Goal: Task Accomplishment & Management: Use online tool/utility

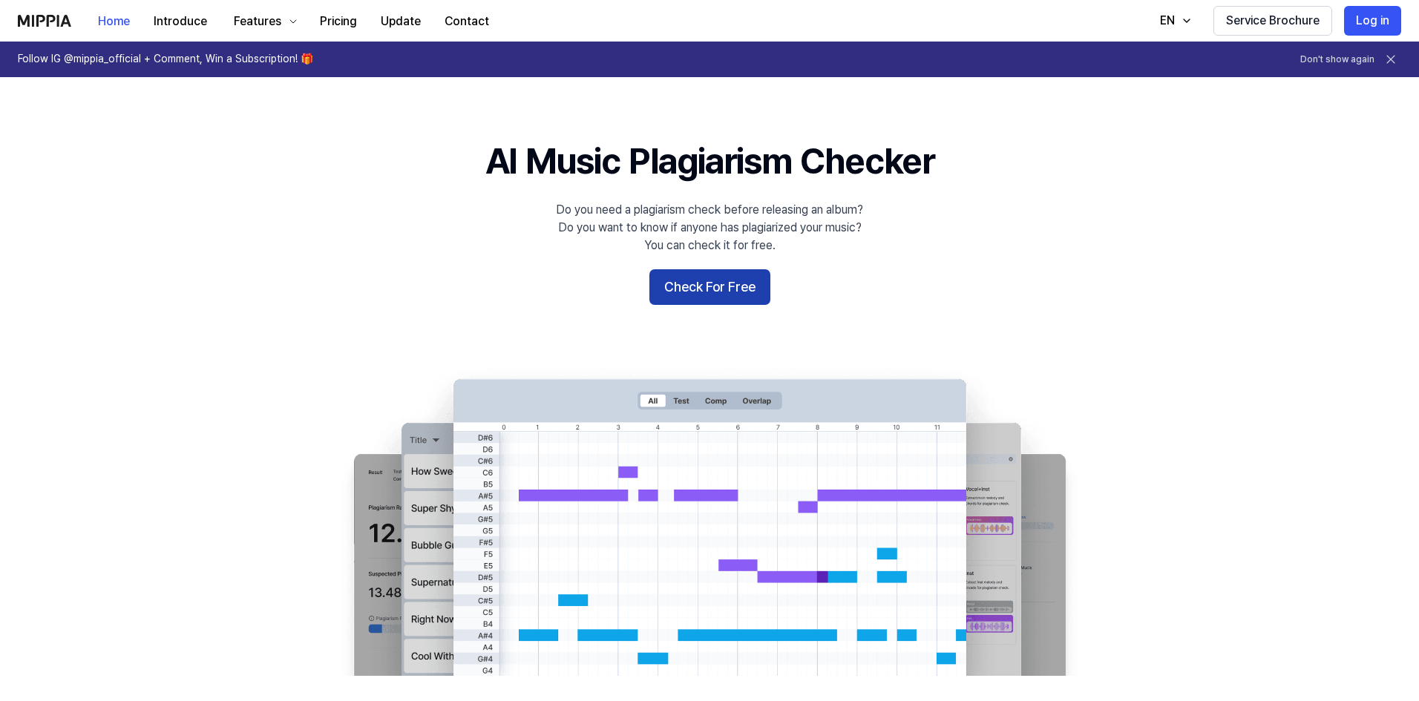
click at [716, 287] on button "Check For Free" at bounding box center [709, 287] width 121 height 36
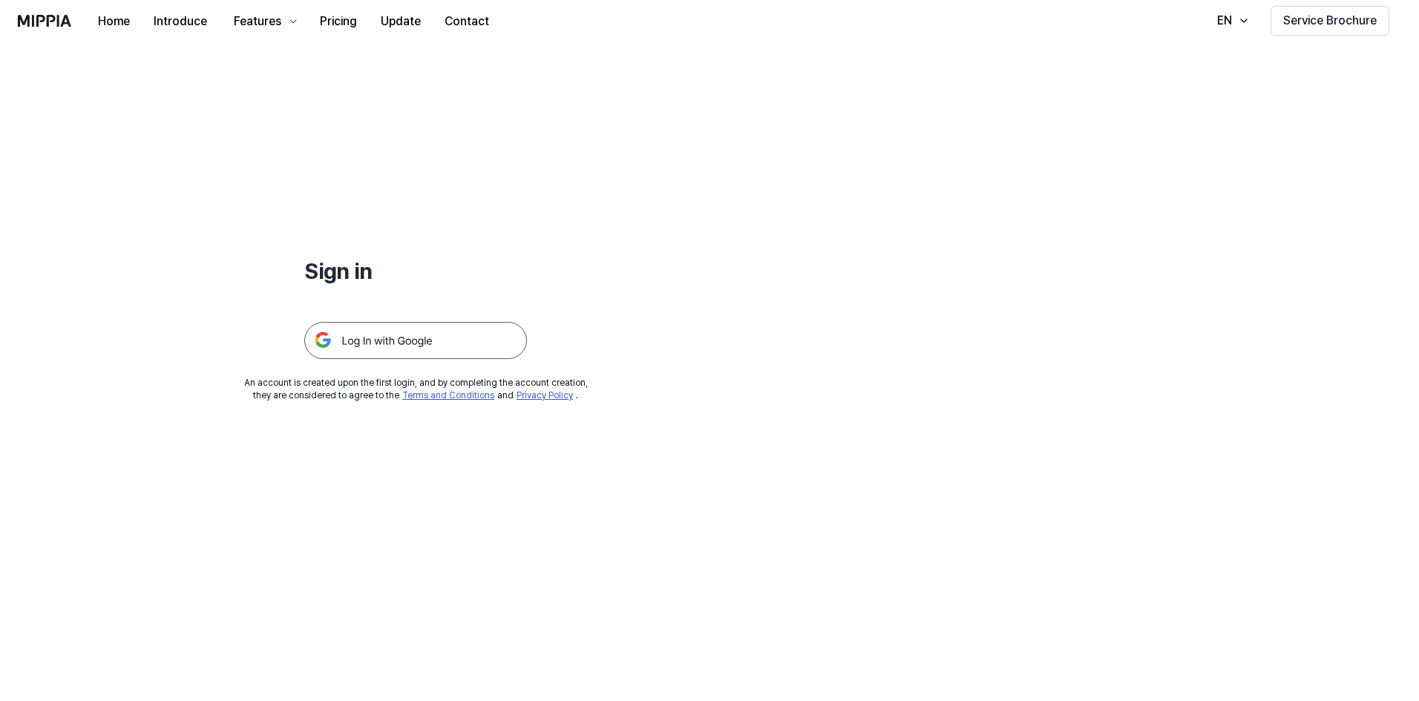
click at [403, 349] on img at bounding box center [415, 340] width 223 height 37
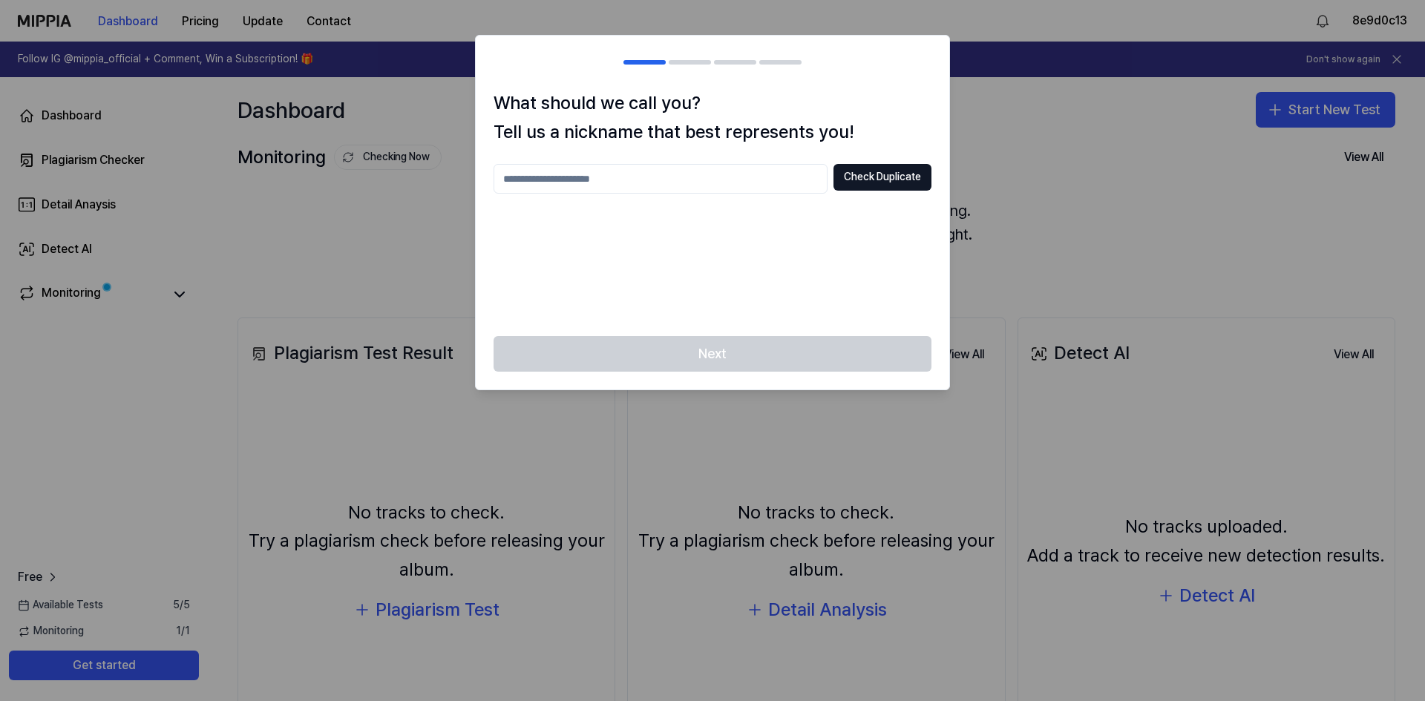
click at [734, 180] on input "text" at bounding box center [660, 179] width 334 height 30
type input "*"
type input "*****"
click at [886, 175] on button "Check Duplicate" at bounding box center [882, 177] width 98 height 27
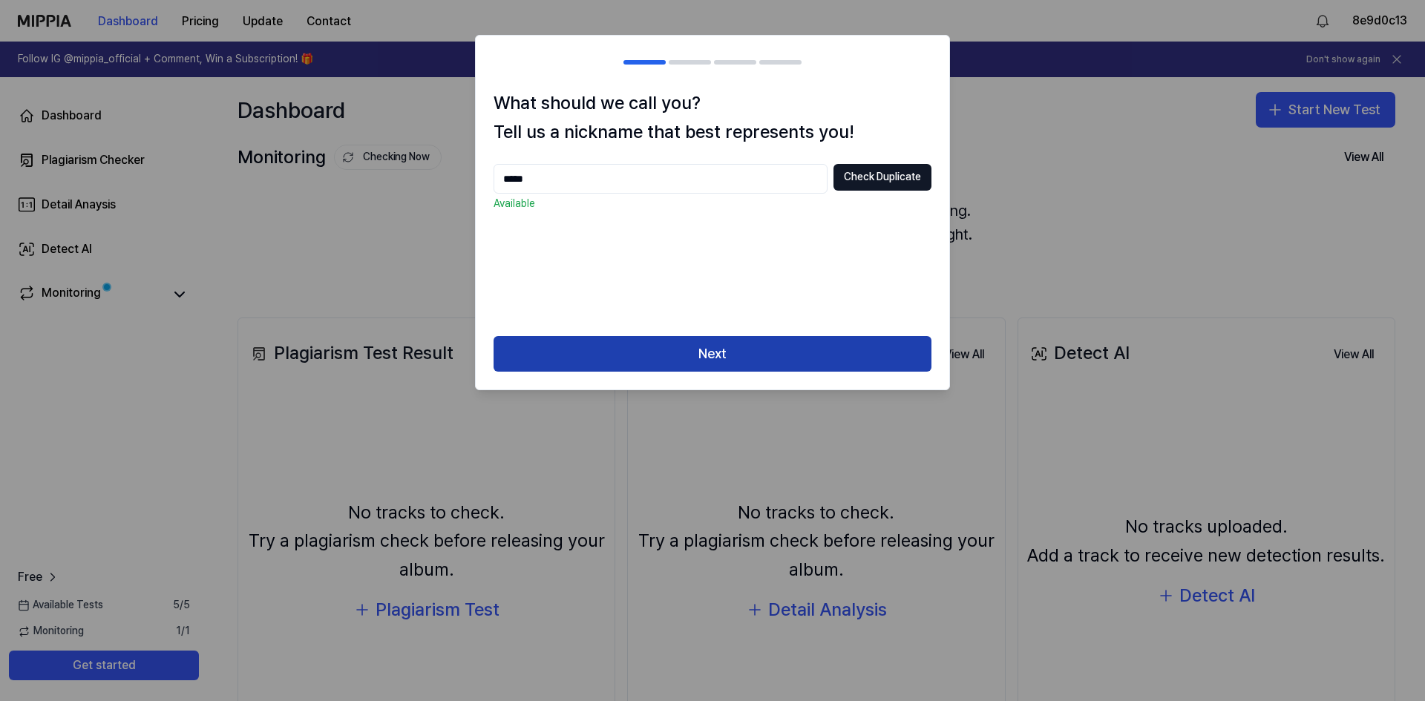
click at [741, 352] on button "Next" at bounding box center [712, 354] width 438 height 36
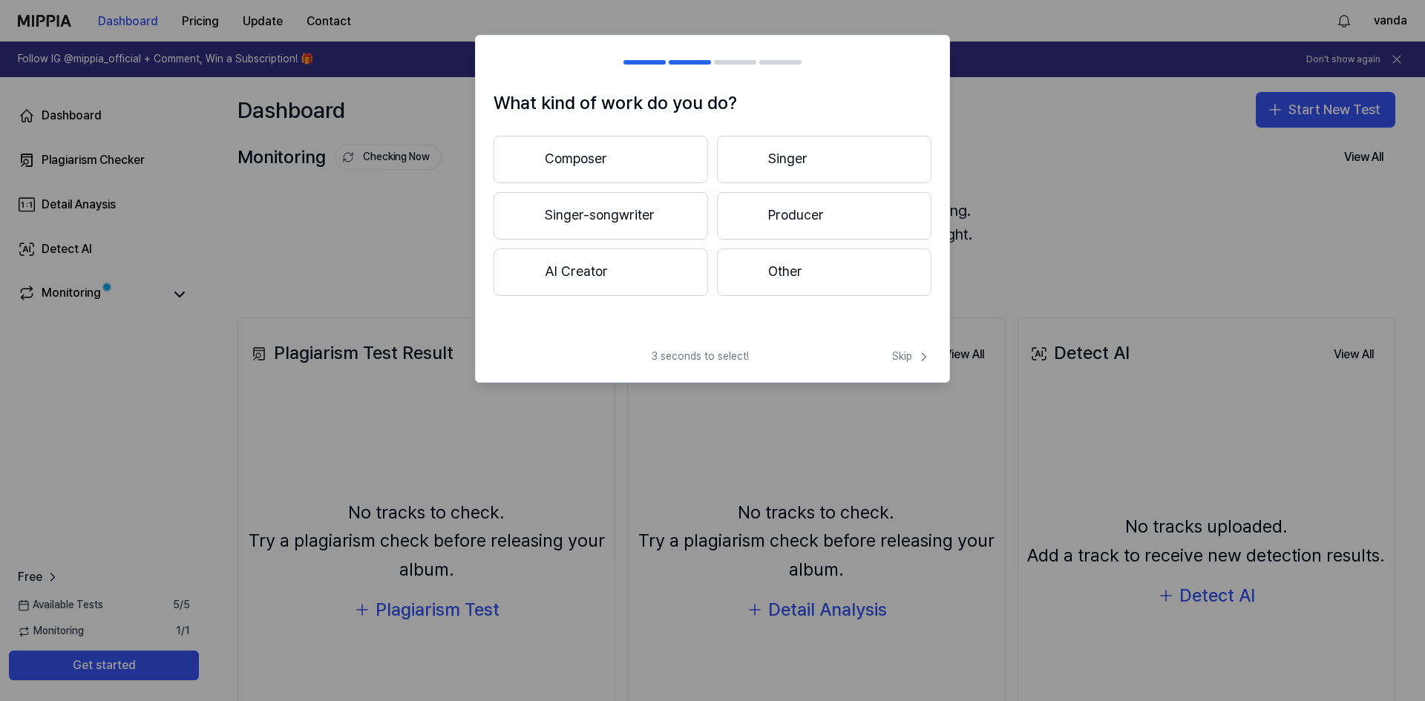
click at [784, 217] on button "Producer" at bounding box center [824, 215] width 214 height 47
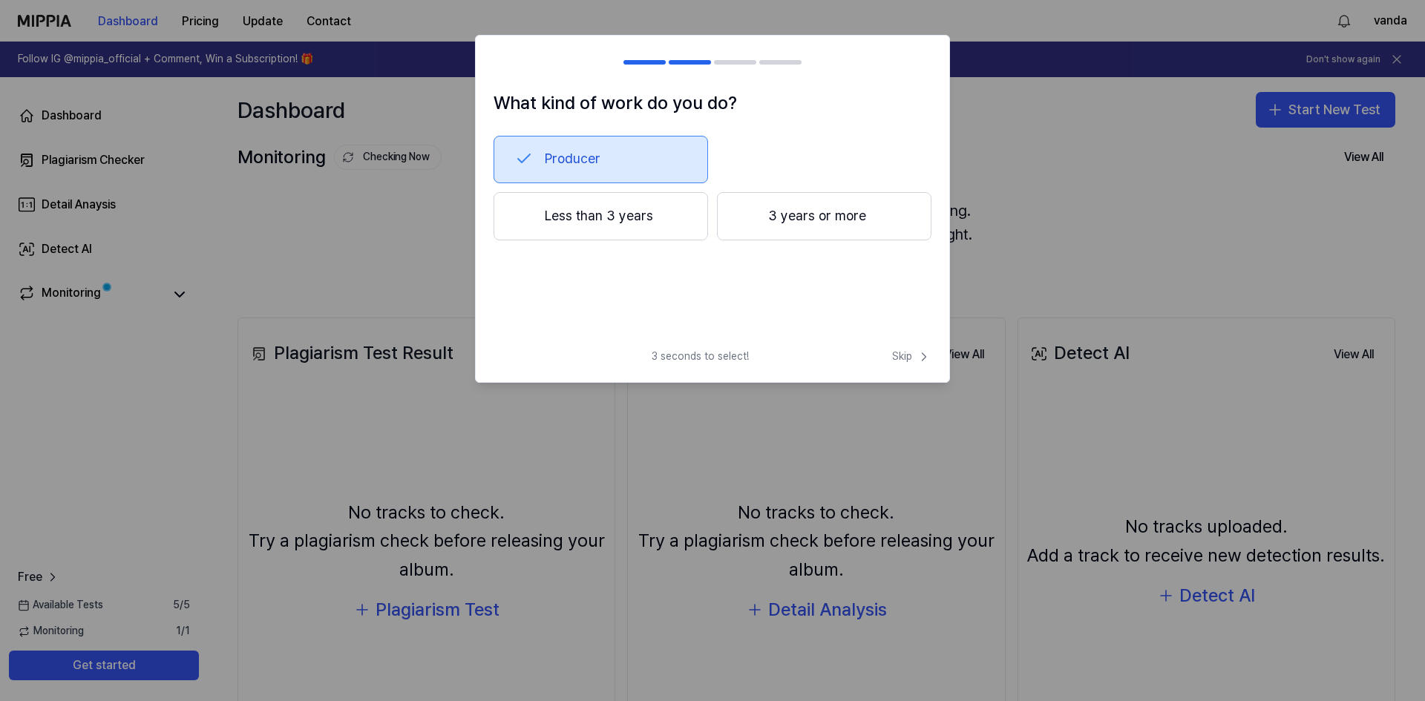
click at [647, 226] on button "Less than 3 years" at bounding box center [600, 216] width 214 height 49
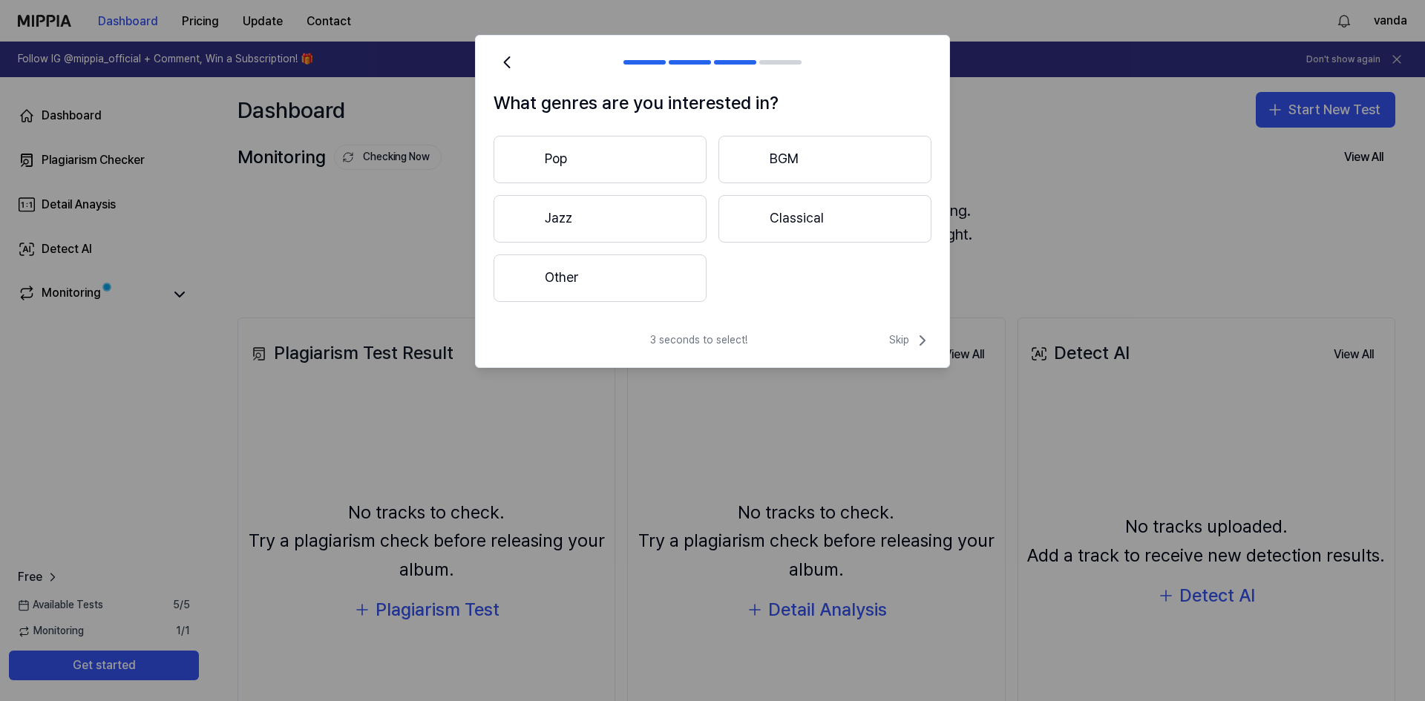
click at [663, 266] on button "Other" at bounding box center [599, 278] width 213 height 47
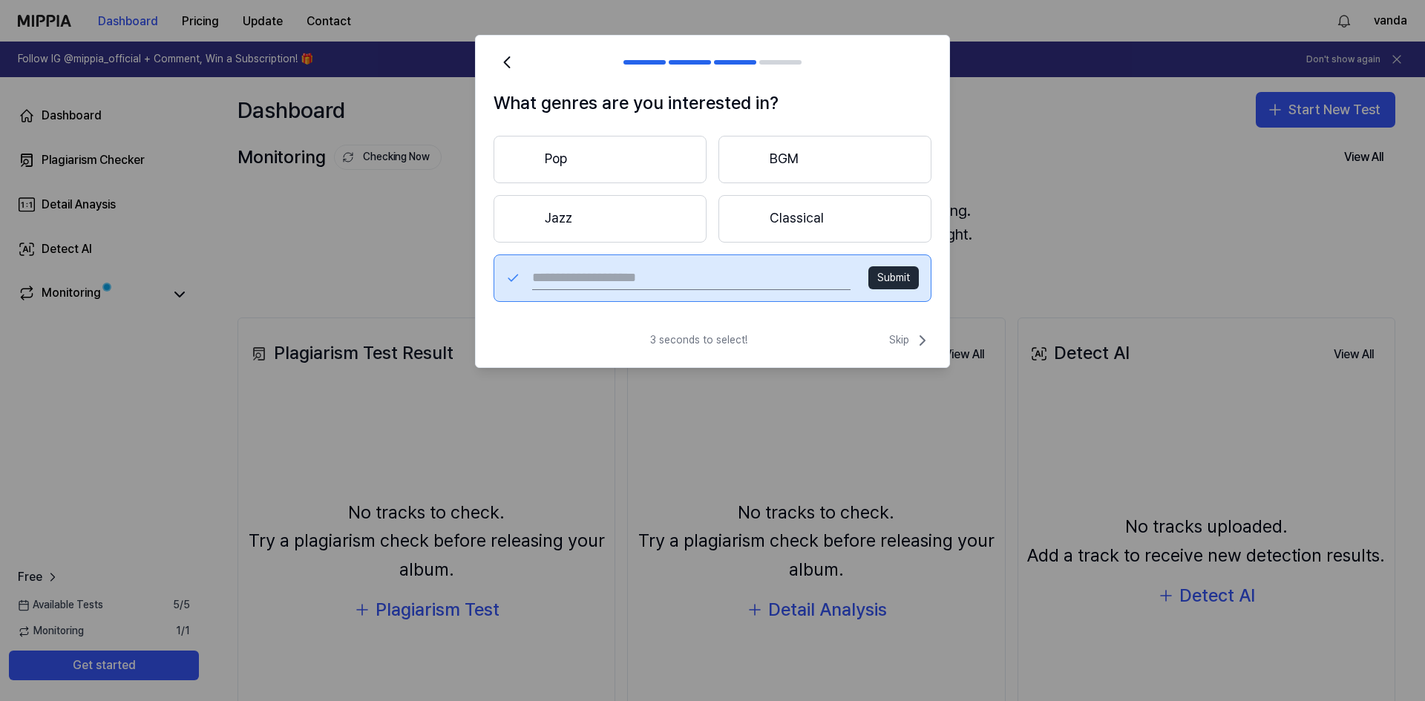
click at [661, 152] on button "Pop" at bounding box center [599, 159] width 213 height 47
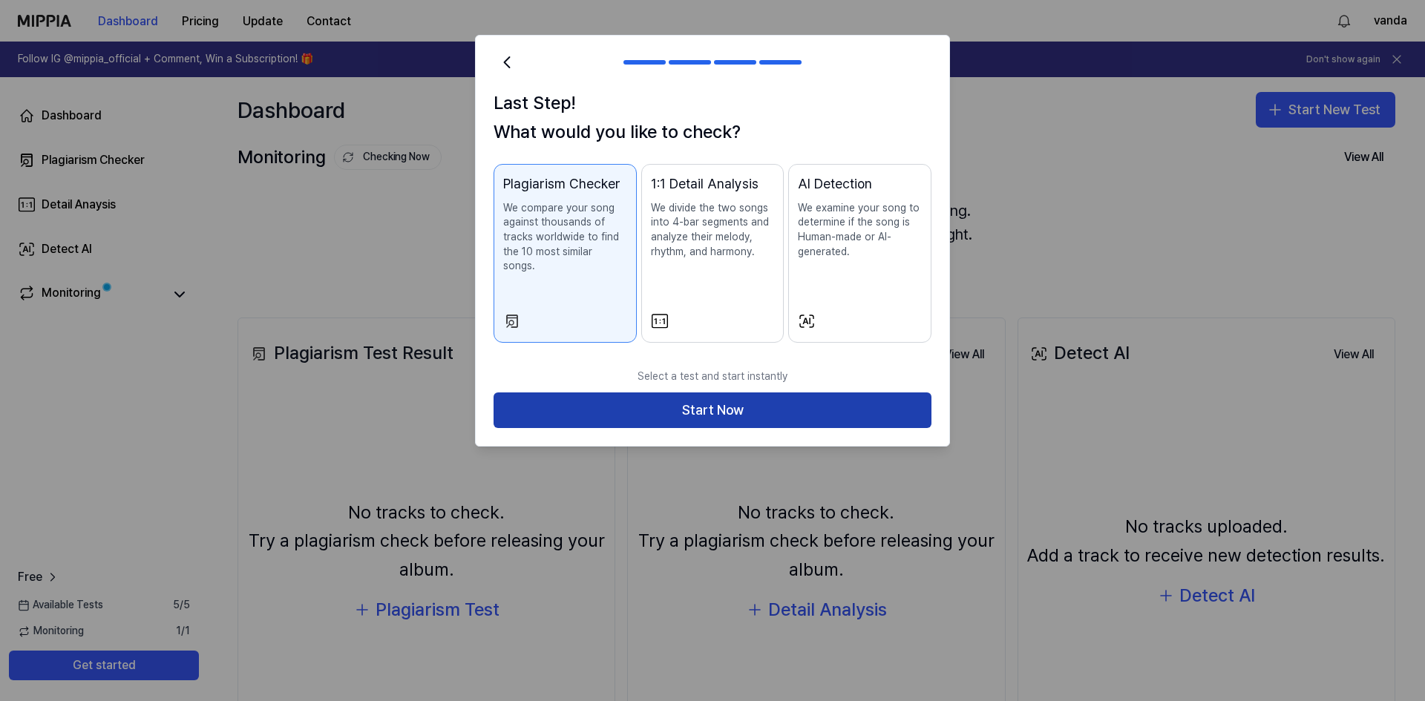
click at [700, 393] on button "Start Now" at bounding box center [712, 411] width 438 height 36
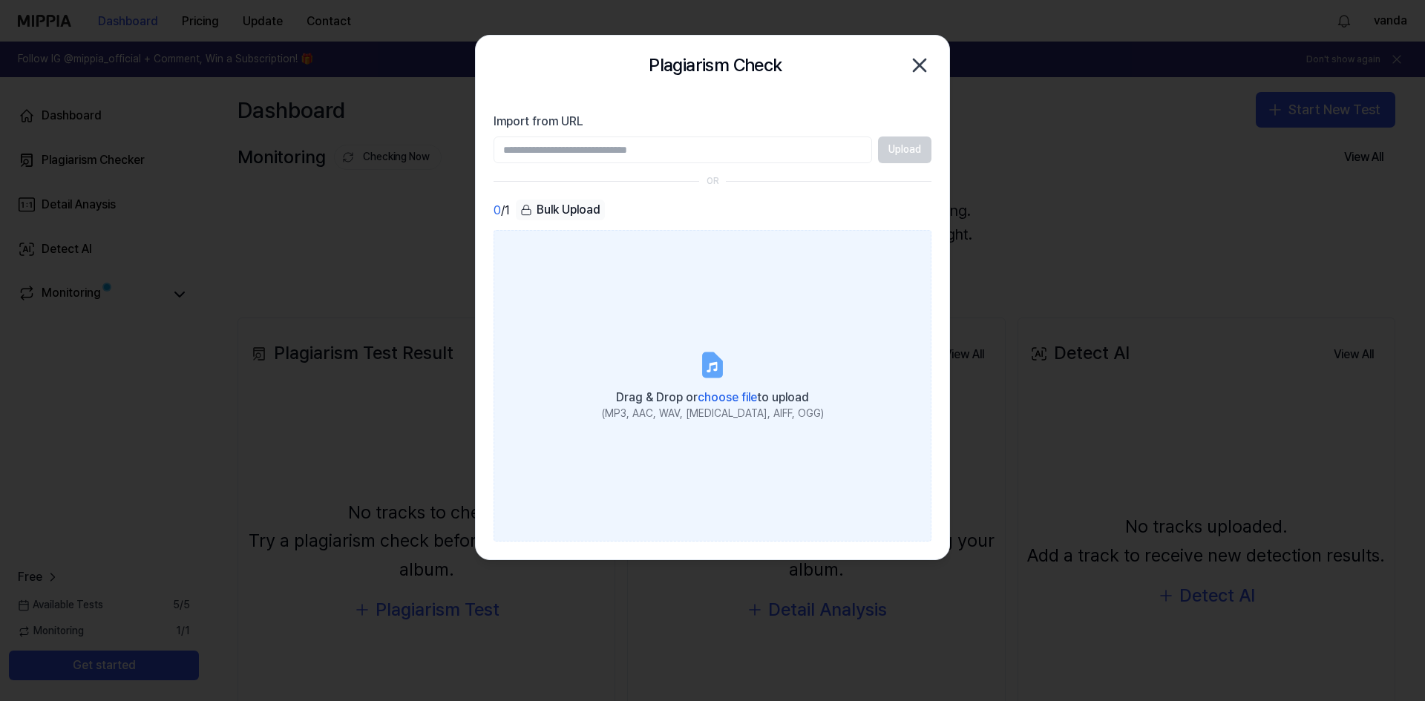
click at [735, 345] on label "Drag & Drop or choose file to upload (MP3, AAC, WAV, FLAC, AIFF, OGG)" at bounding box center [712, 386] width 438 height 312
click at [0, 0] on input "Drag & Drop or choose file to upload (MP3, AAC, WAV, FLAC, AIFF, OGG)" at bounding box center [0, 0] width 0 height 0
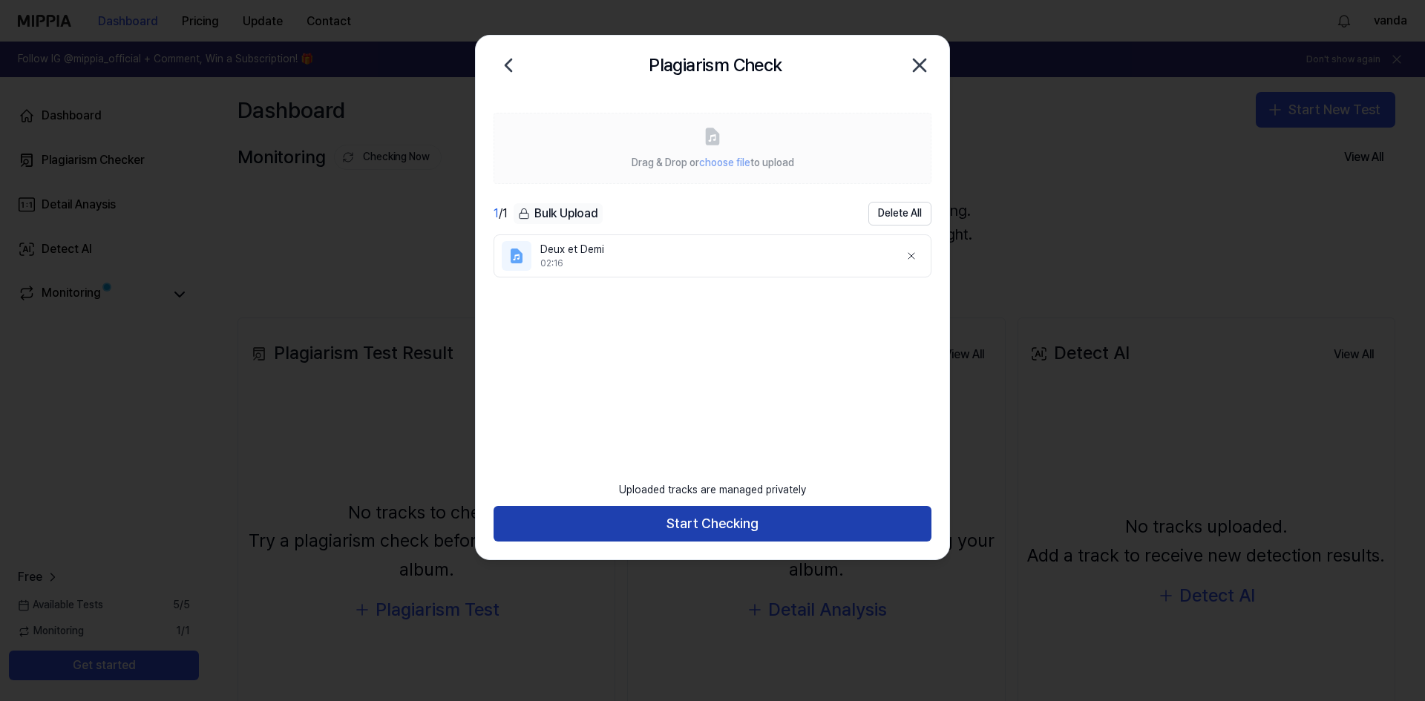
click at [724, 522] on button "Start Checking" at bounding box center [712, 524] width 438 height 36
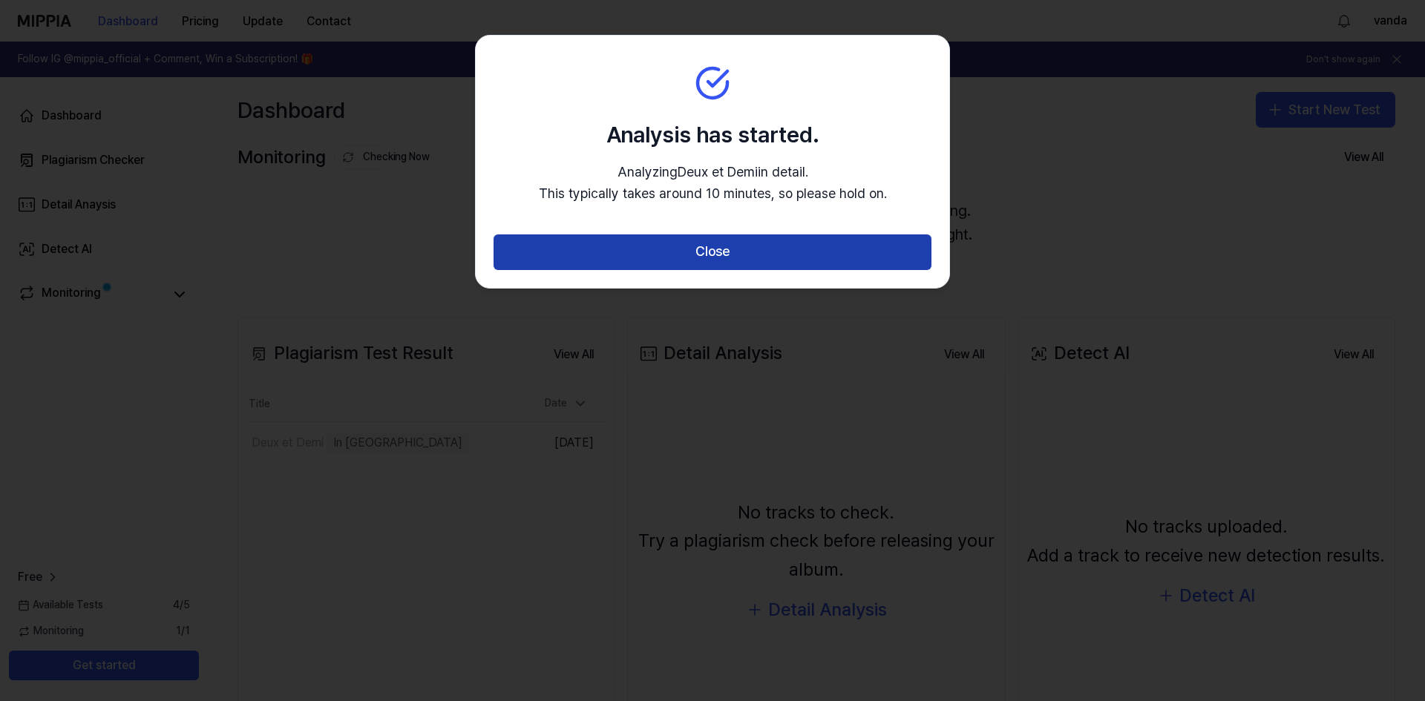
click at [759, 256] on button "Close" at bounding box center [712, 252] width 438 height 36
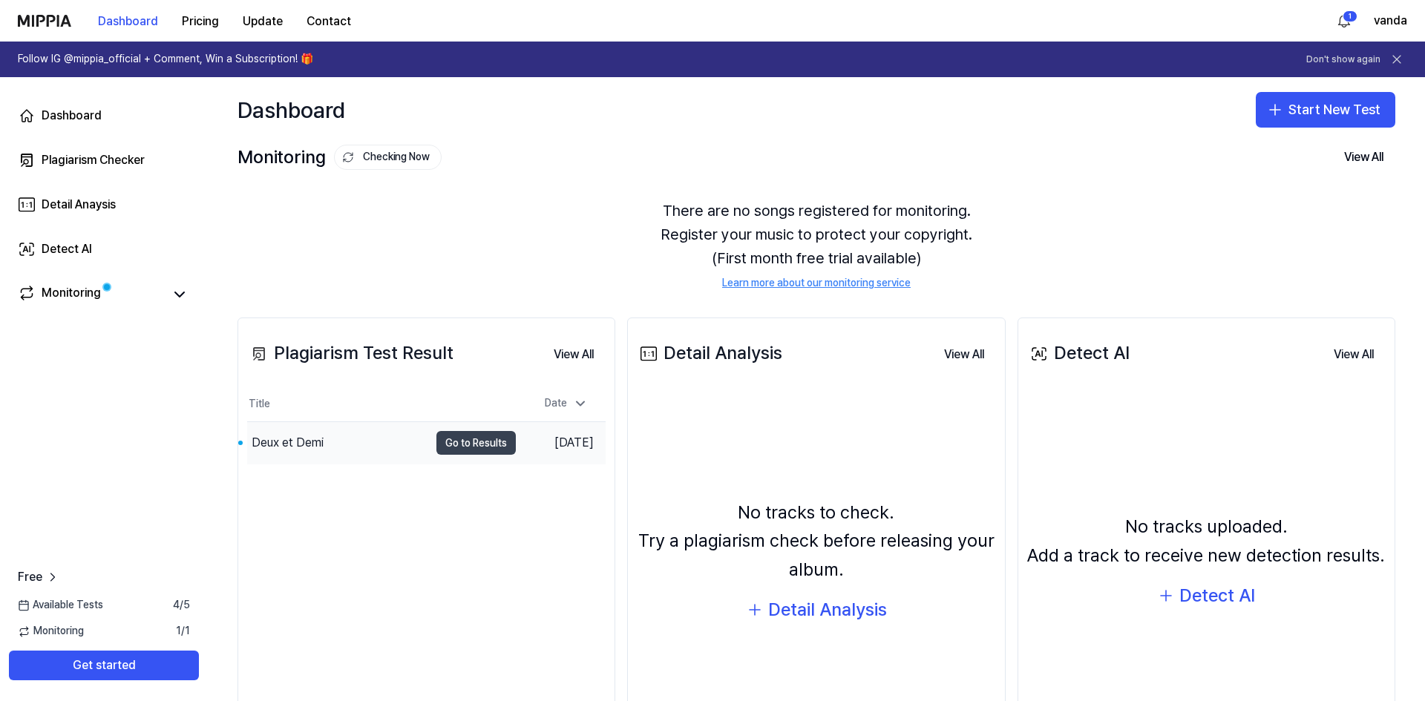
click at [451, 448] on button "Go to Results" at bounding box center [475, 443] width 79 height 24
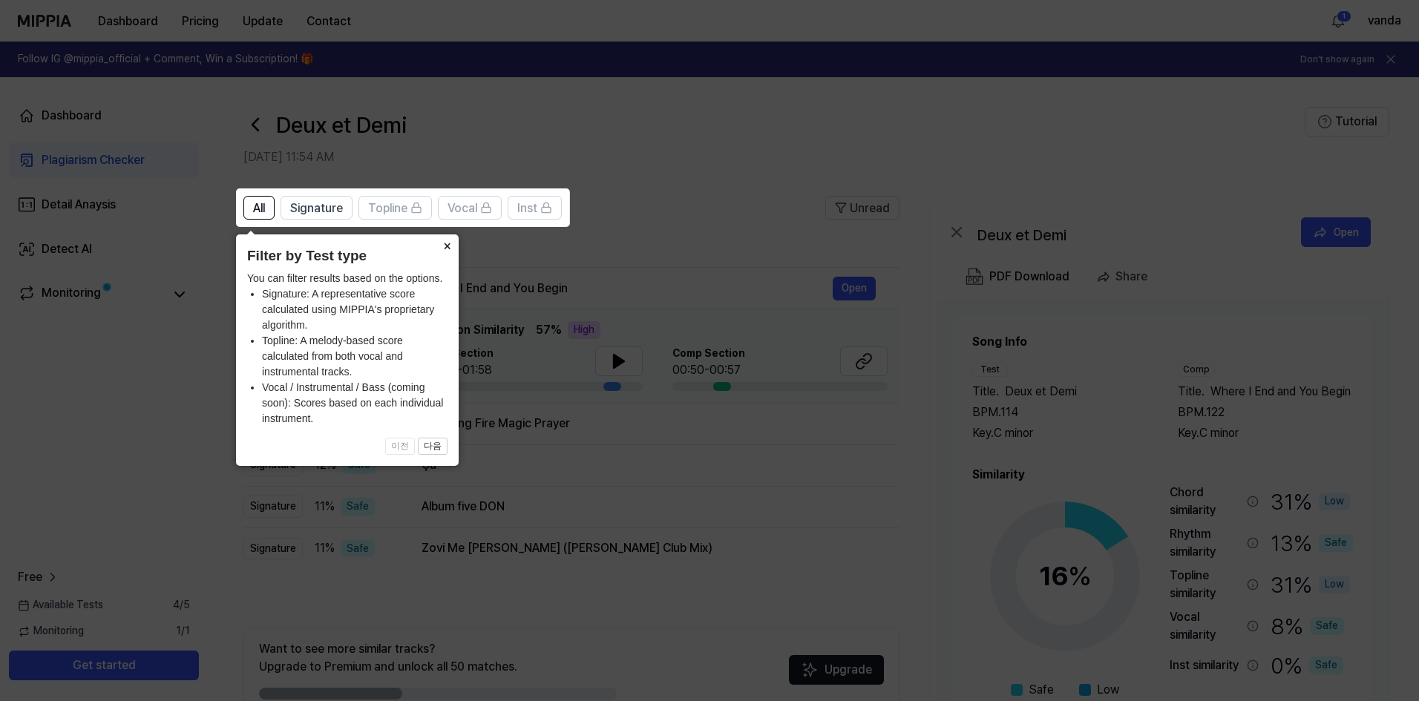
click at [448, 247] on button "×" at bounding box center [447, 244] width 24 height 21
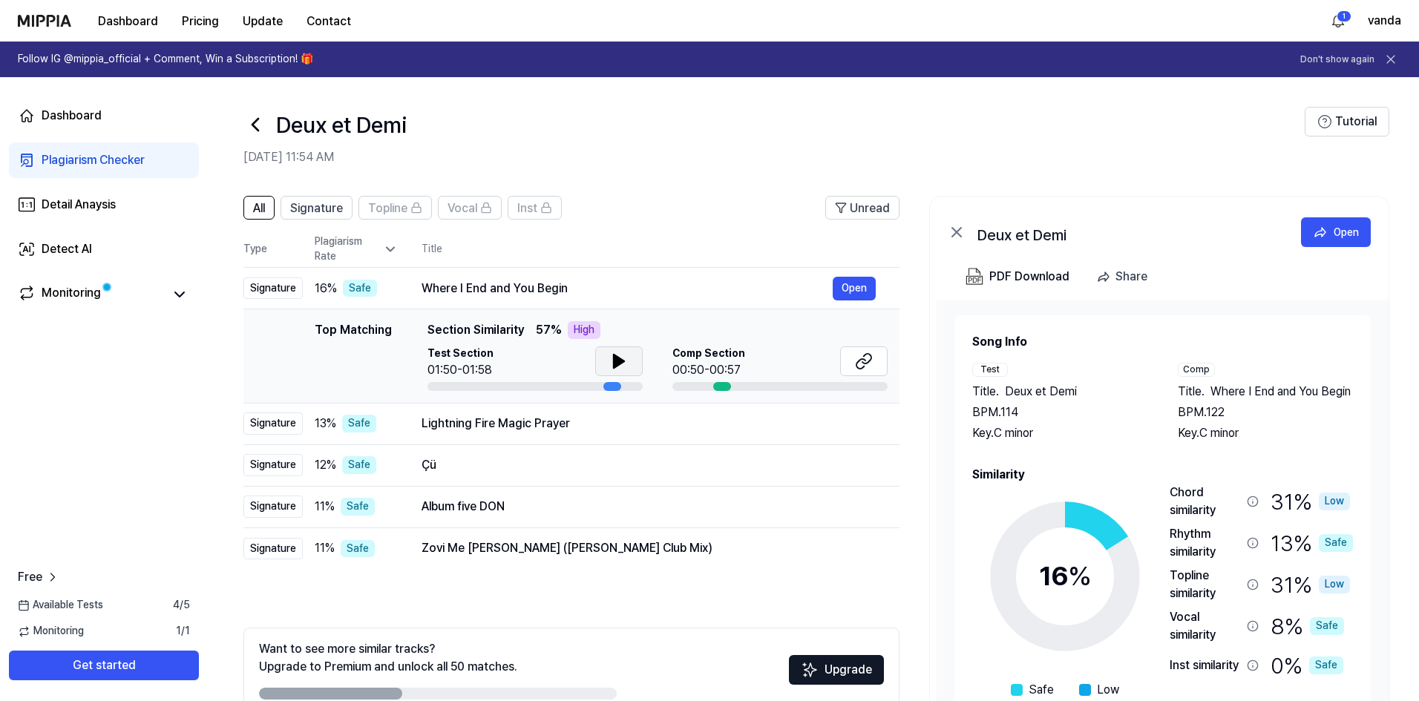
click at [614, 360] on icon at bounding box center [619, 361] width 10 height 13
click at [854, 289] on button "Open" at bounding box center [854, 289] width 43 height 24
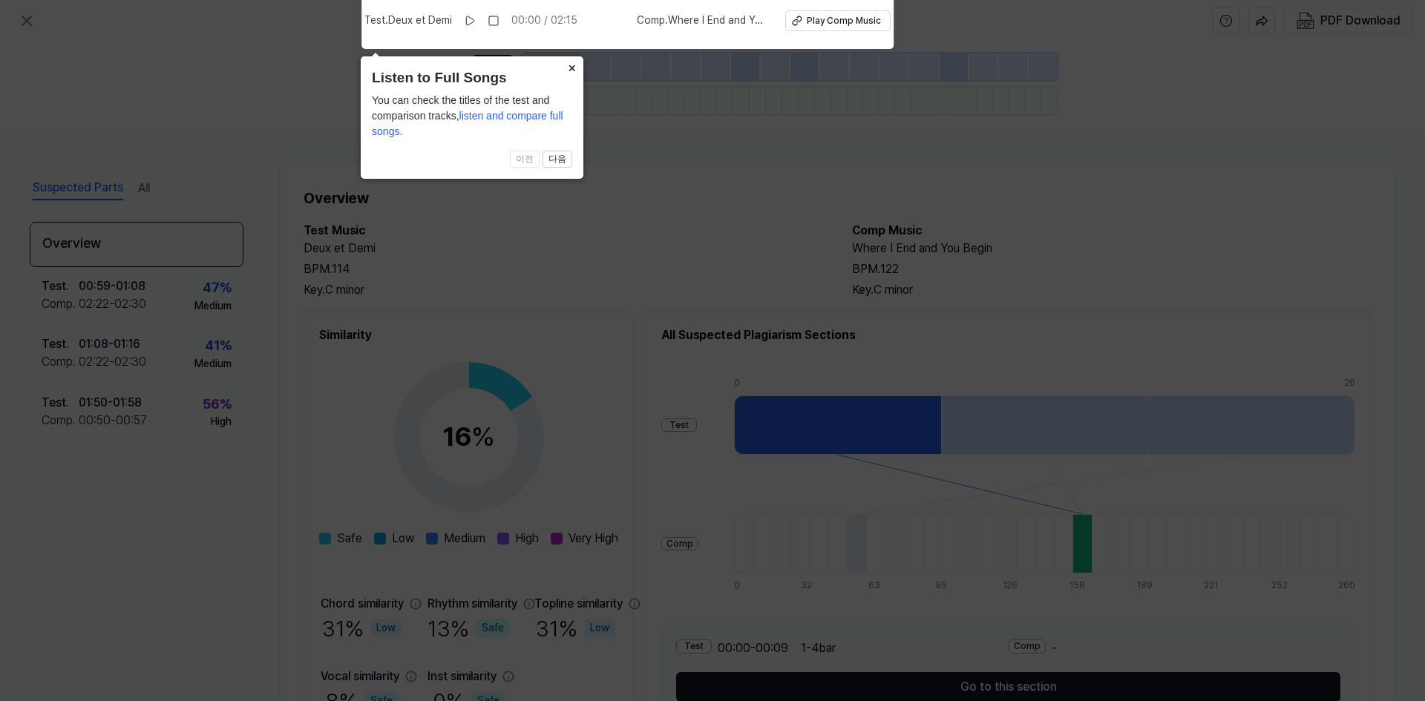
click at [574, 65] on button "×" at bounding box center [572, 66] width 24 height 21
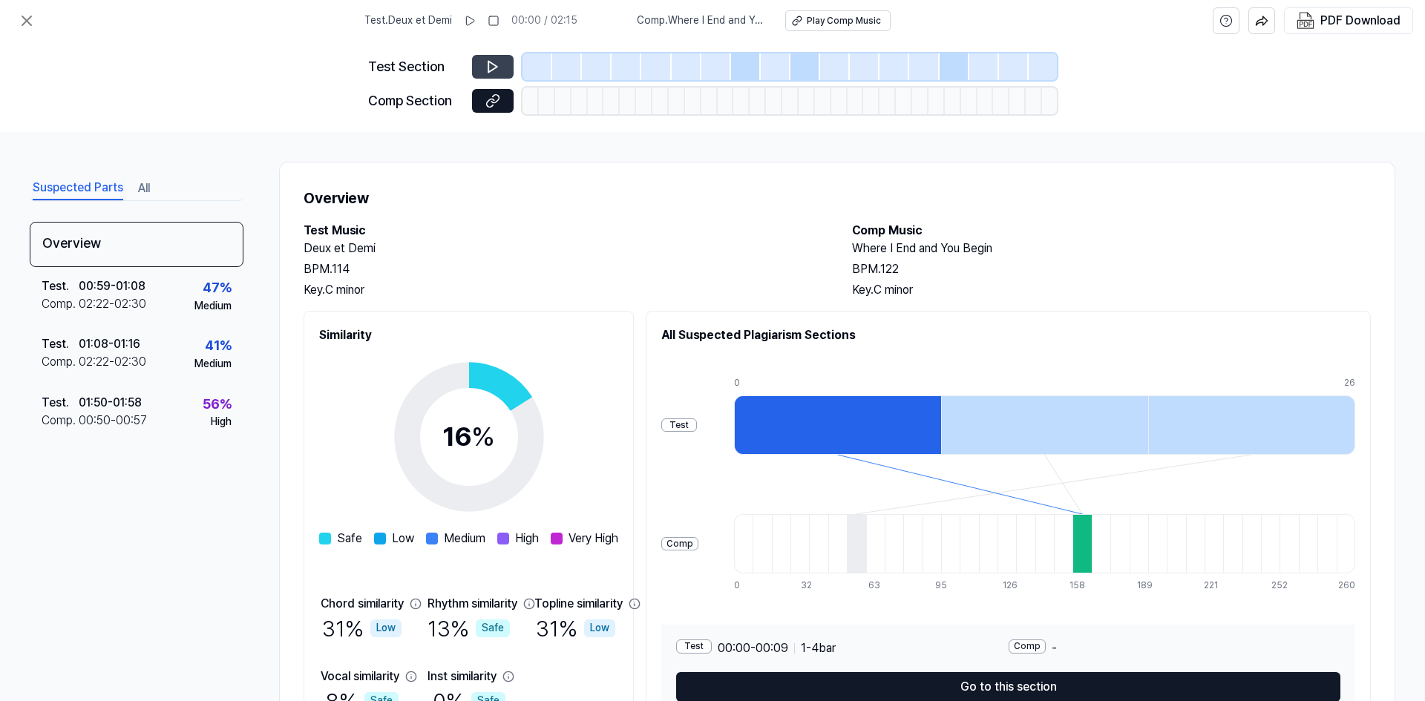
click at [496, 68] on icon at bounding box center [492, 66] width 15 height 15
click at [496, 68] on icon at bounding box center [492, 67] width 9 height 11
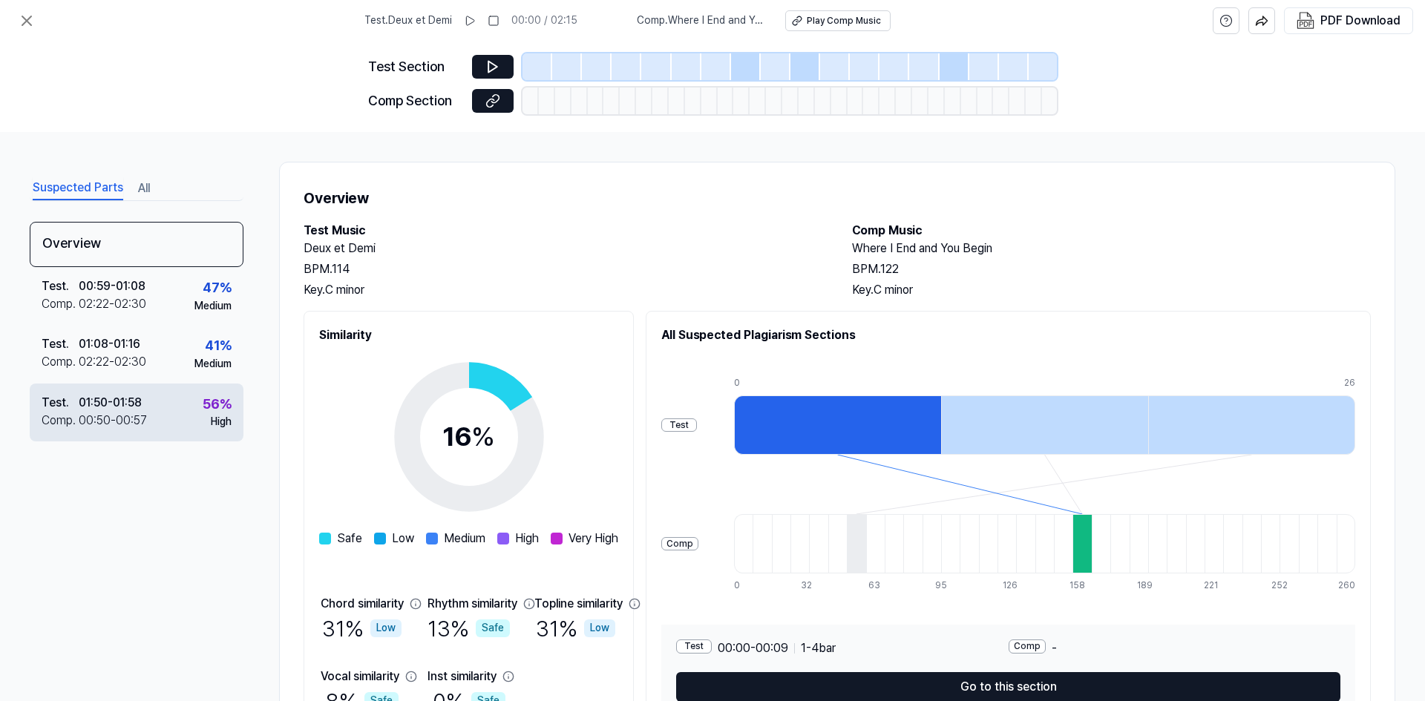
click at [165, 414] on div "Test . 01:50 - 01:58 Comp . 00:50 - 00:57 56 % High" at bounding box center [137, 413] width 214 height 58
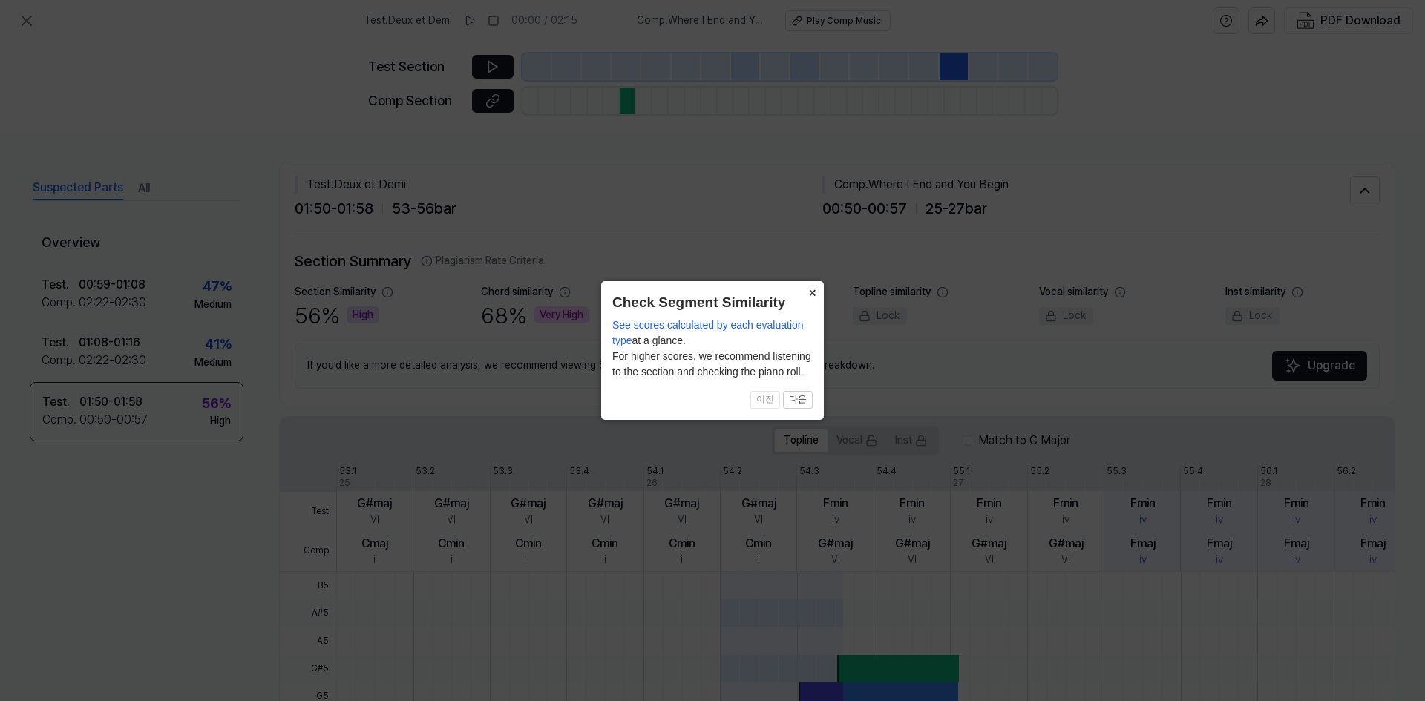
click at [812, 290] on button "×" at bounding box center [812, 291] width 24 height 21
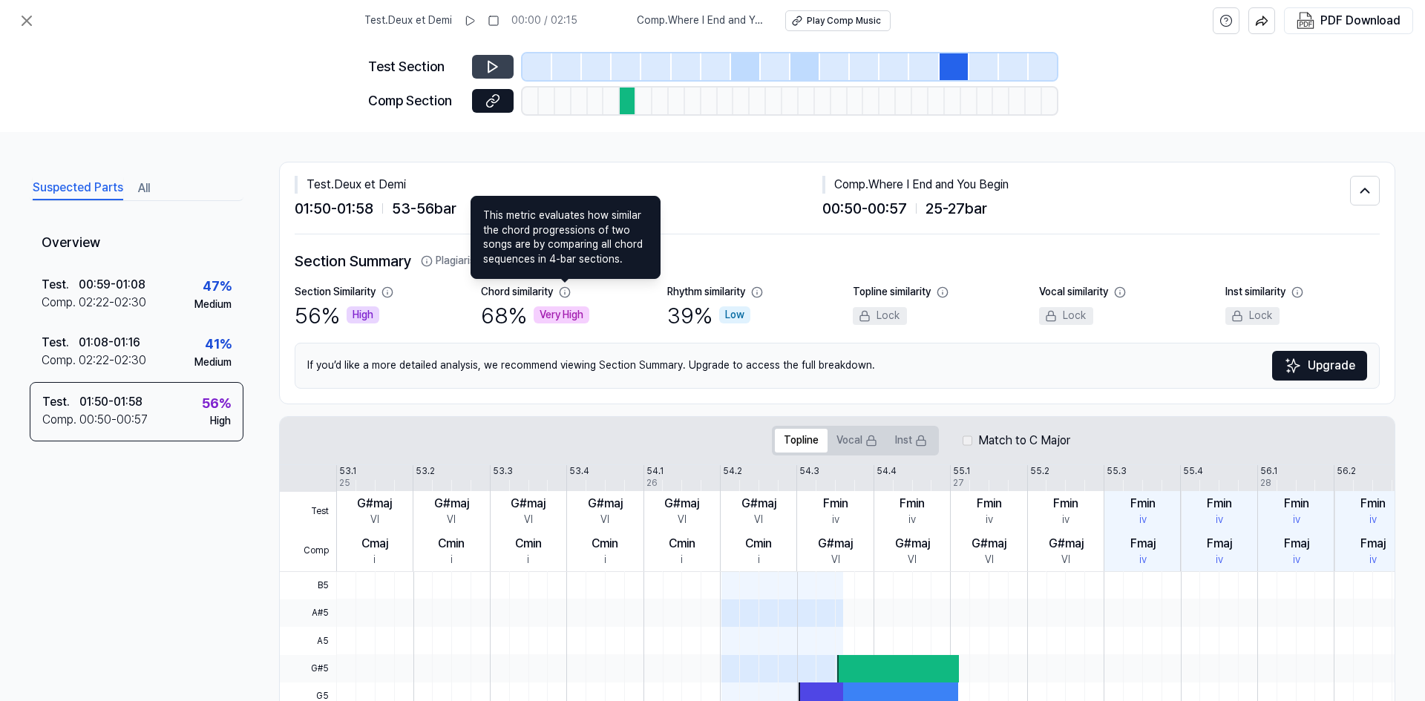
click at [500, 71] on button at bounding box center [493, 67] width 42 height 24
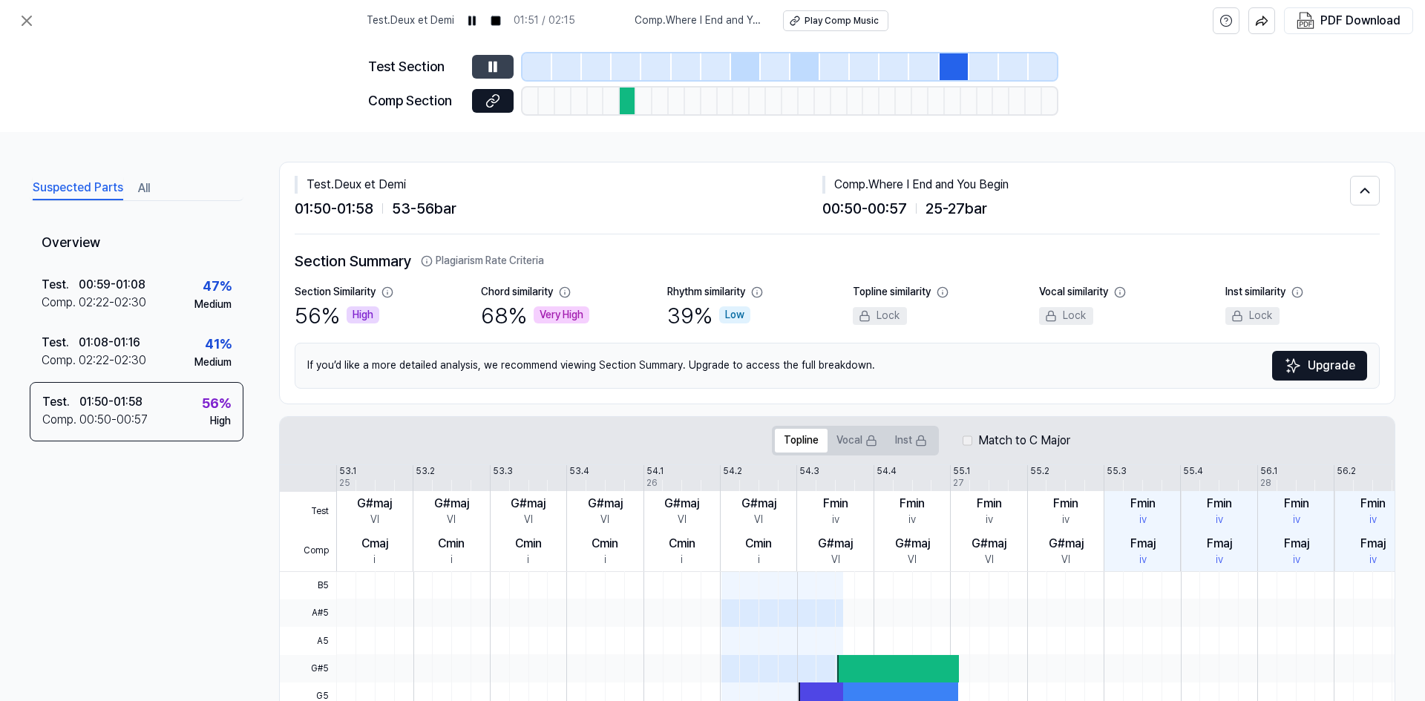
click at [494, 67] on icon at bounding box center [495, 67] width 2 height 10
click at [627, 104] on div at bounding box center [628, 101] width 16 height 27
click at [874, 184] on div "Comp . Where I End and You Begin" at bounding box center [1086, 185] width 528 height 18
drag, startPoint x: 874, startPoint y: 184, endPoint x: 991, endPoint y: 187, distance: 116.5
click at [991, 187] on div "Comp . Where I End and You Begin" at bounding box center [1086, 185] width 528 height 18
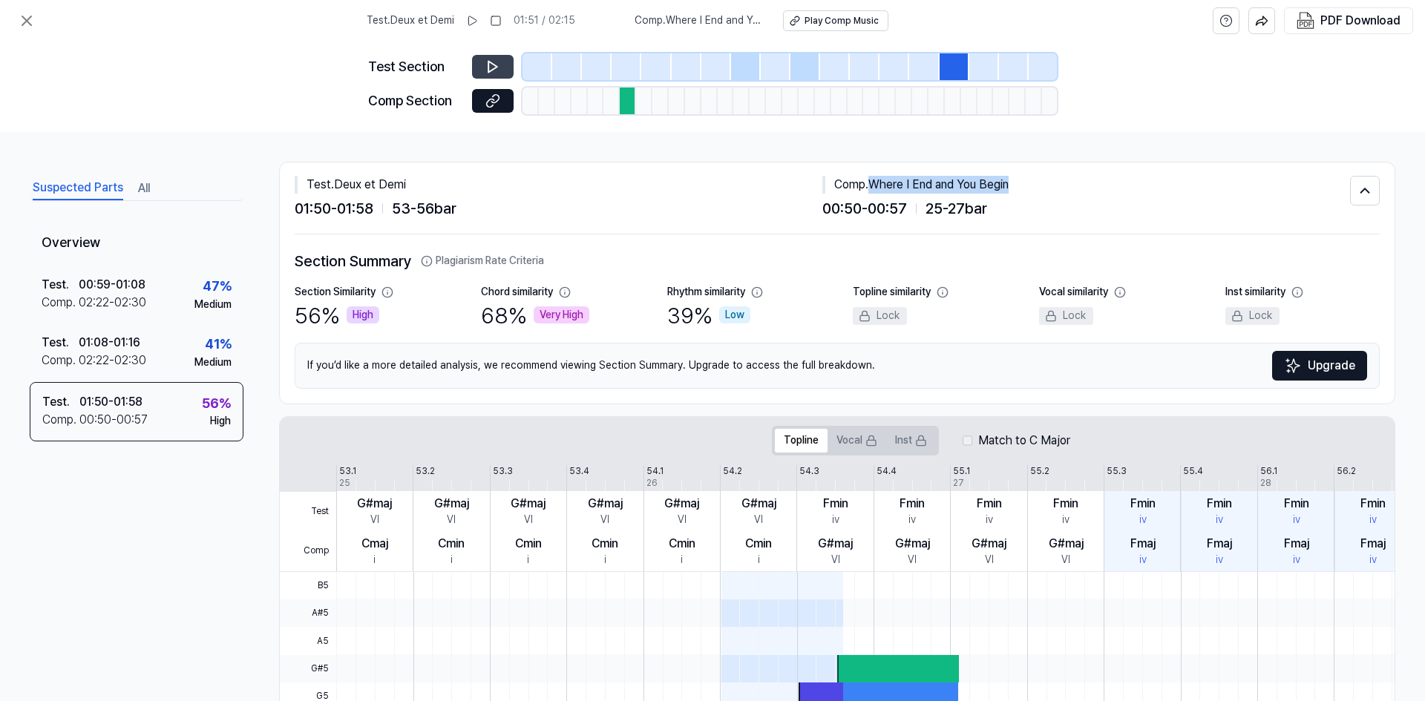
copy div "Where I End and You Begin"
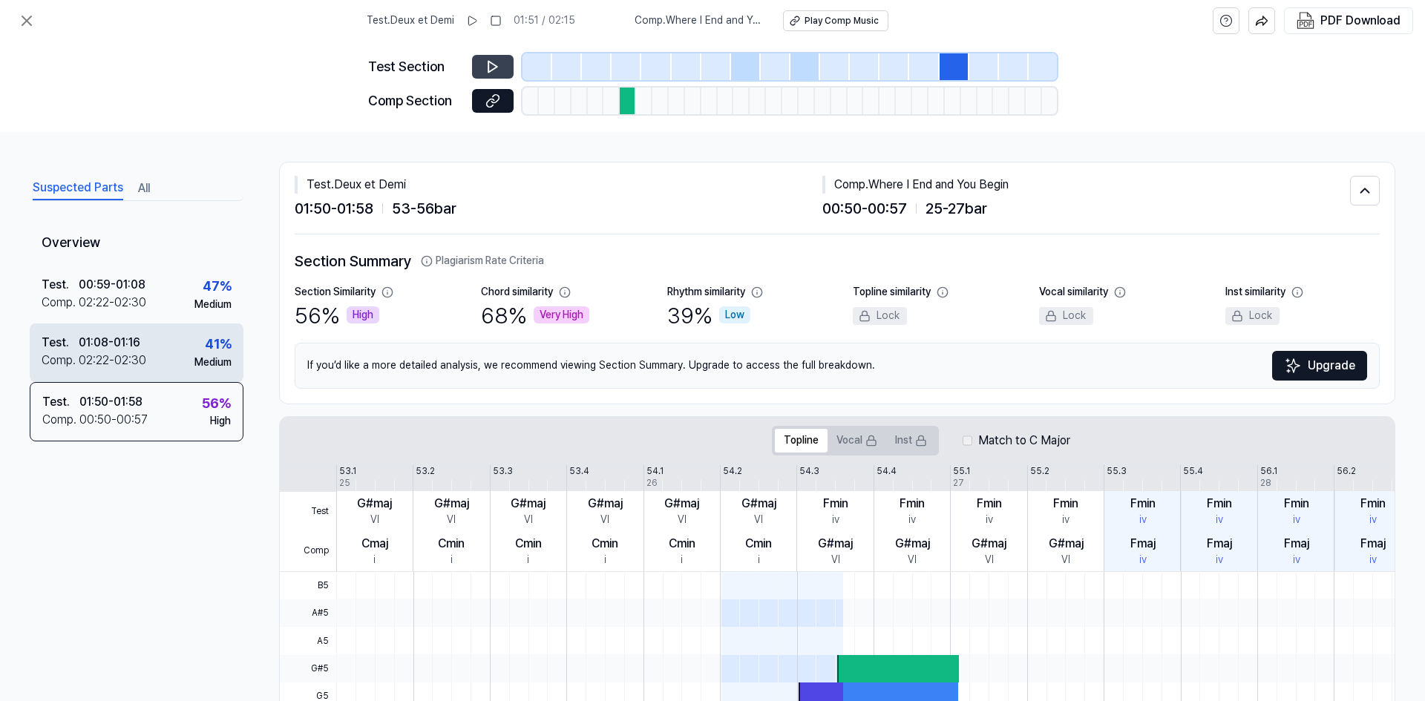
click at [196, 335] on div "41 % Medium" at bounding box center [212, 352] width 37 height 36
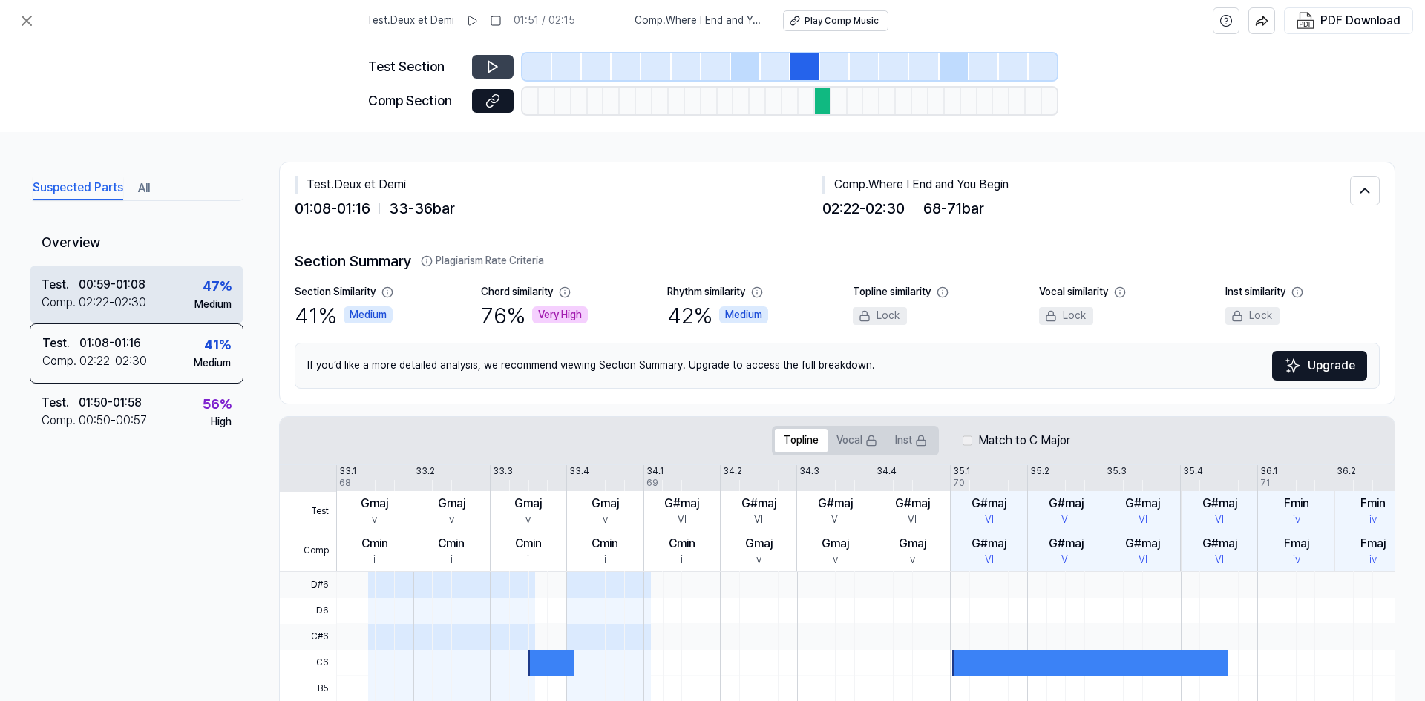
click at [187, 305] on div "Test . 00:59 - 01:08 Comp . 02:22 - 02:30 47 % Medium" at bounding box center [137, 295] width 214 height 58
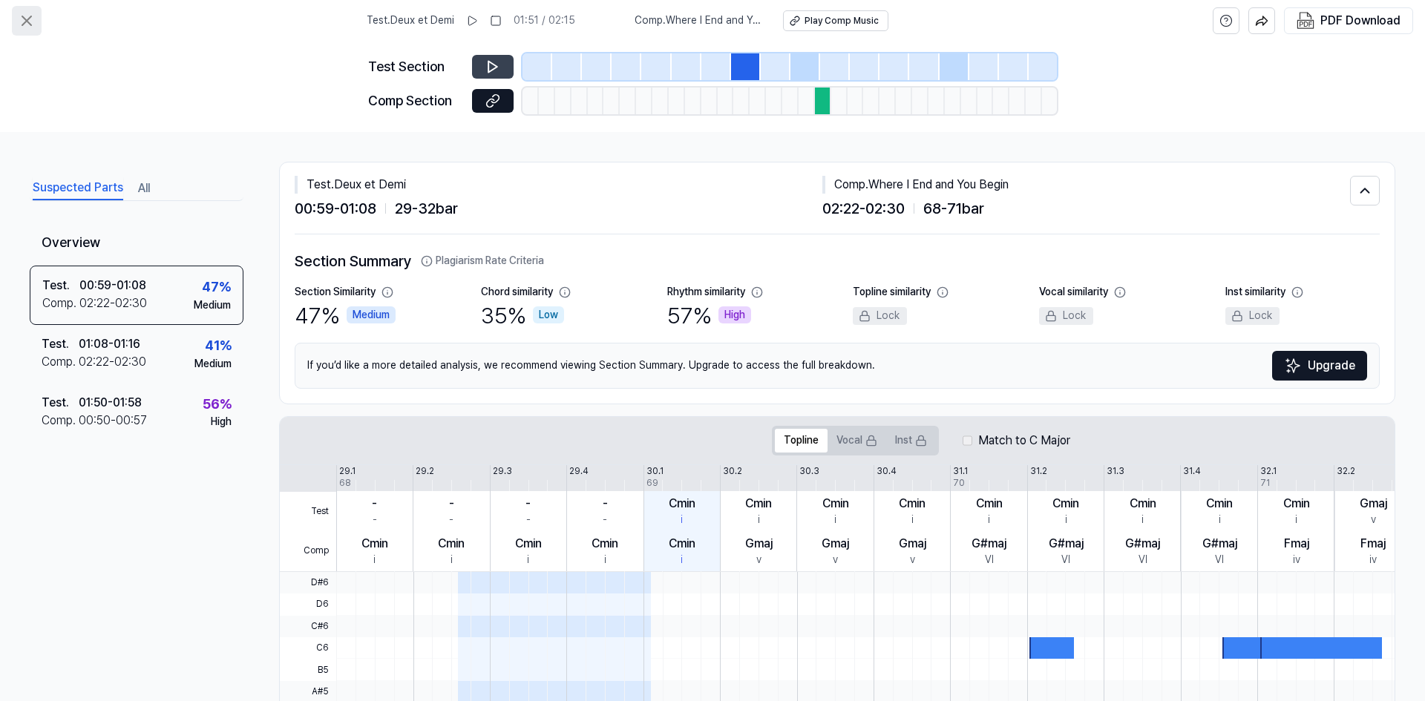
click at [16, 21] on button at bounding box center [27, 21] width 30 height 30
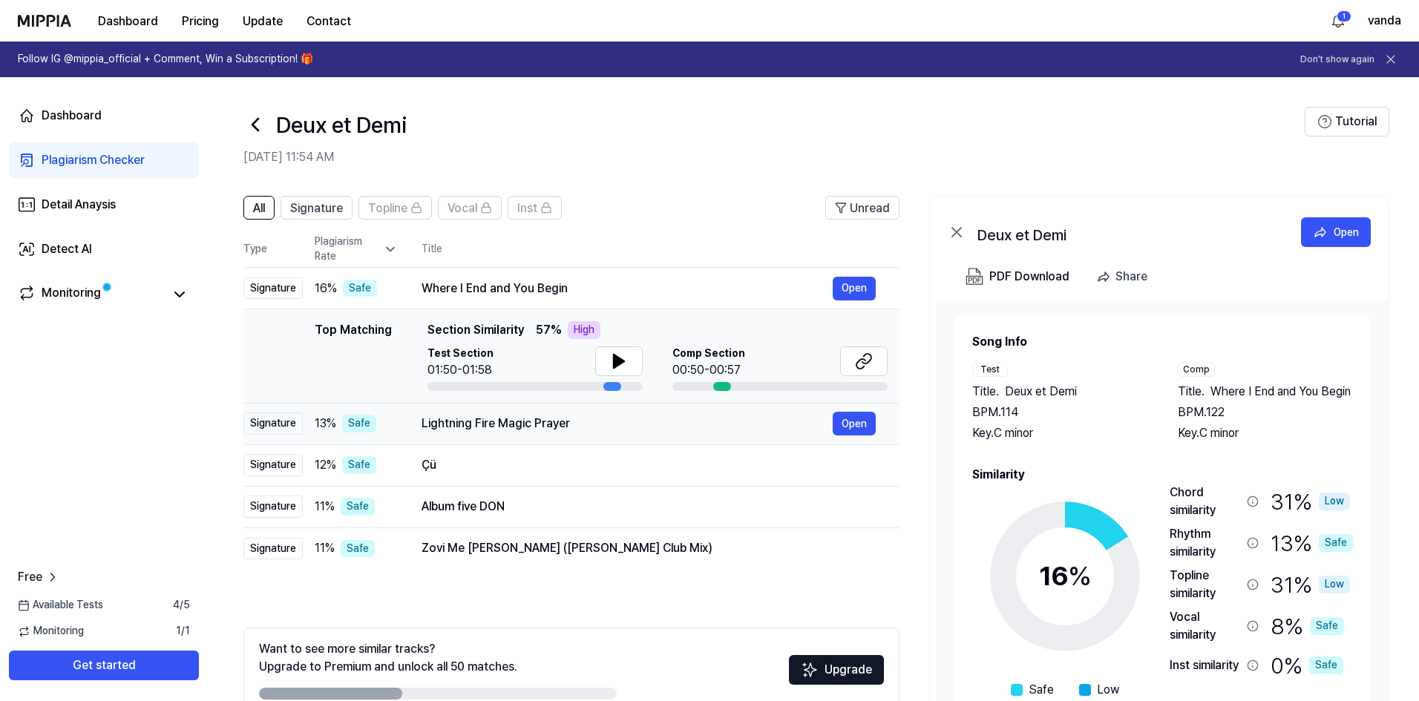
click at [590, 434] on div "Lightning Fire Magic Prayer Open" at bounding box center [648, 424] width 454 height 24
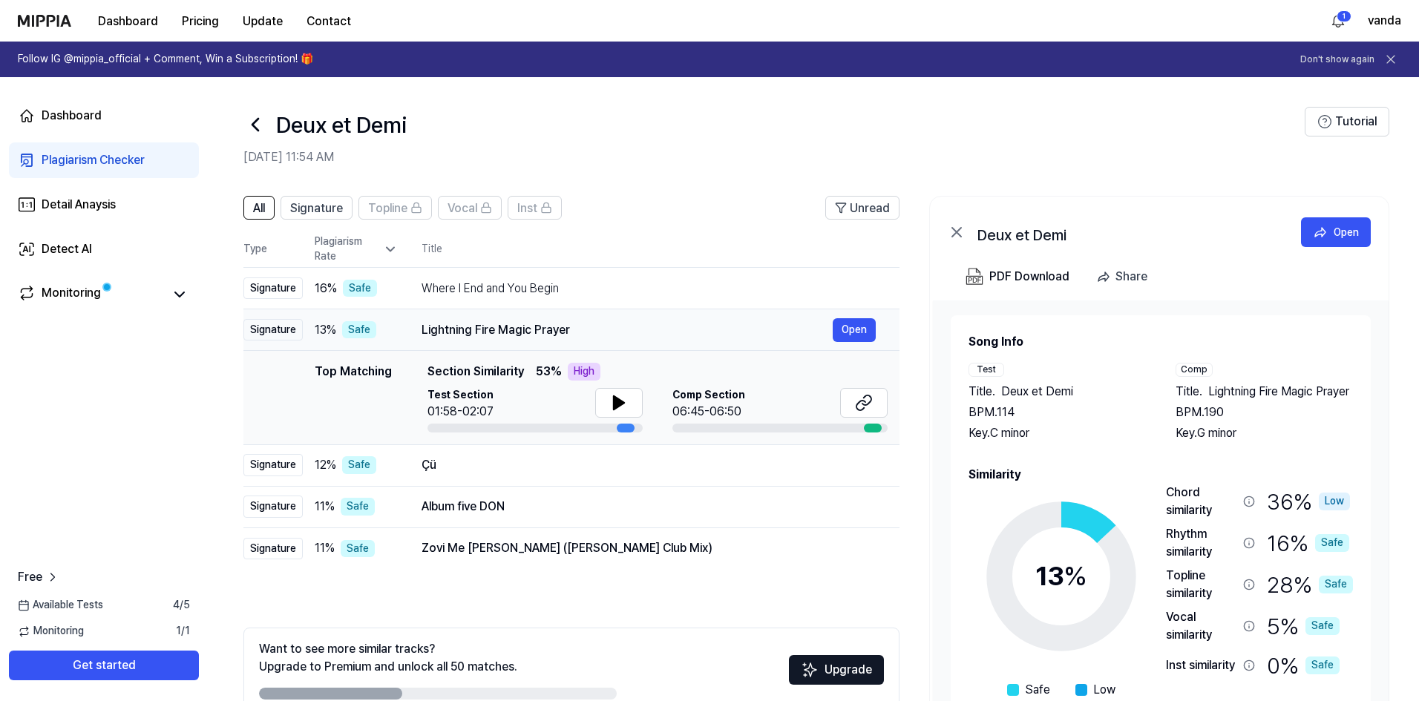
drag, startPoint x: 423, startPoint y: 331, endPoint x: 534, endPoint y: 332, distance: 111.3
click at [534, 332] on div "Lightning Fire Magic Prayer" at bounding box center [626, 330] width 411 height 18
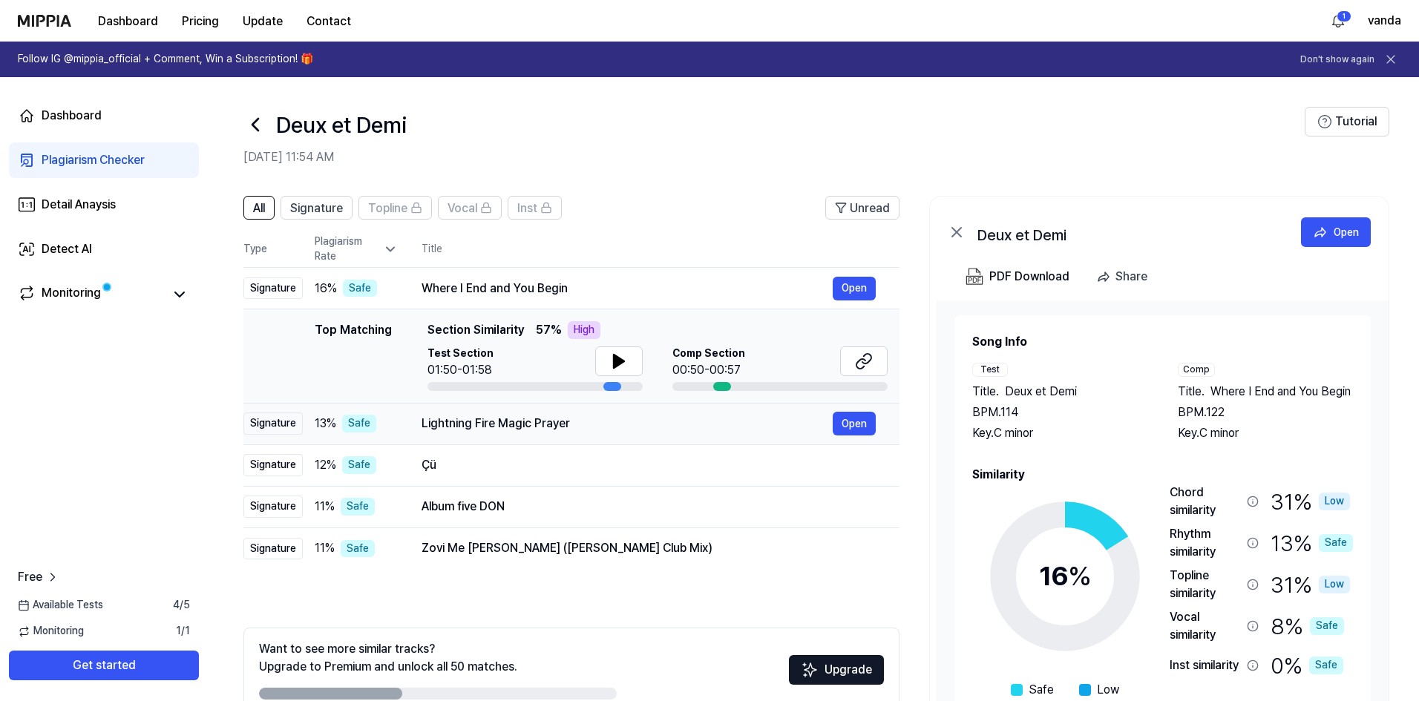
click at [450, 424] on div "Lightning Fire Magic Prayer" at bounding box center [626, 424] width 411 height 18
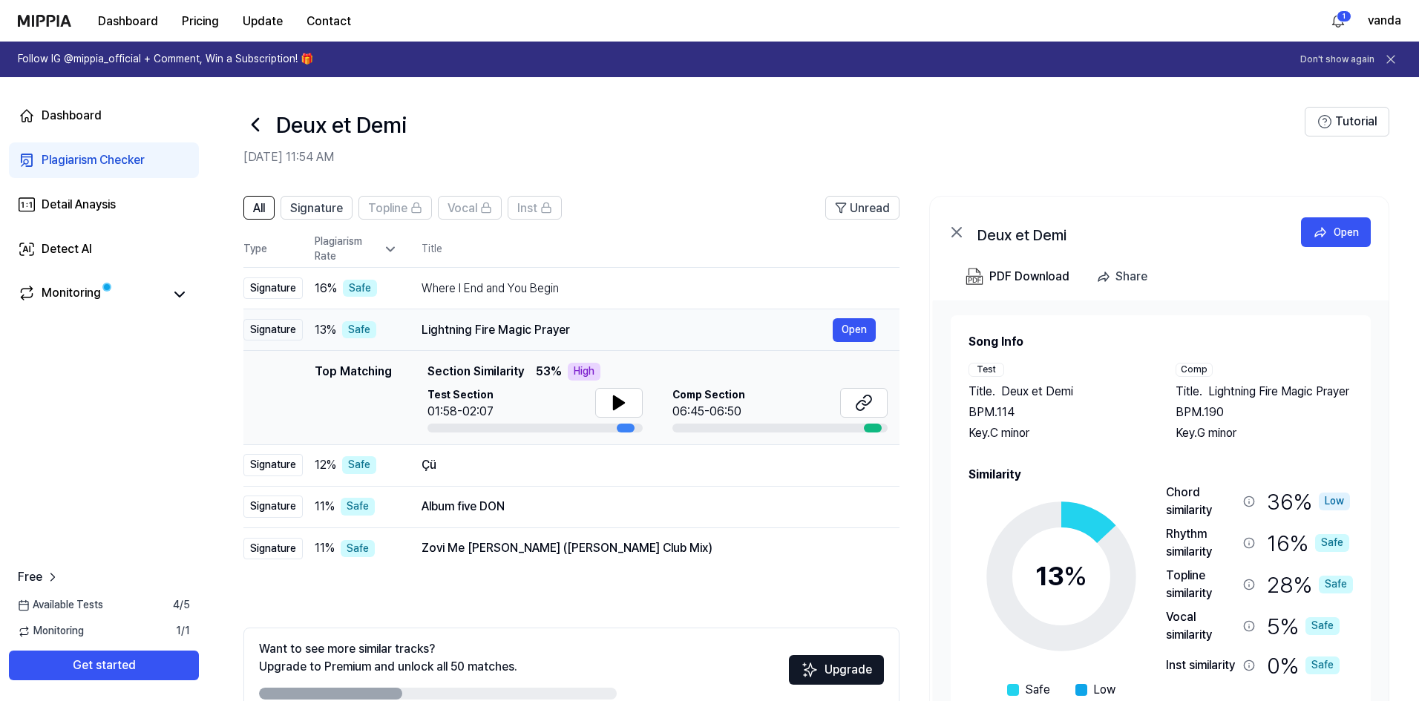
click at [424, 332] on div "Lightning Fire Magic Prayer" at bounding box center [626, 330] width 411 height 18
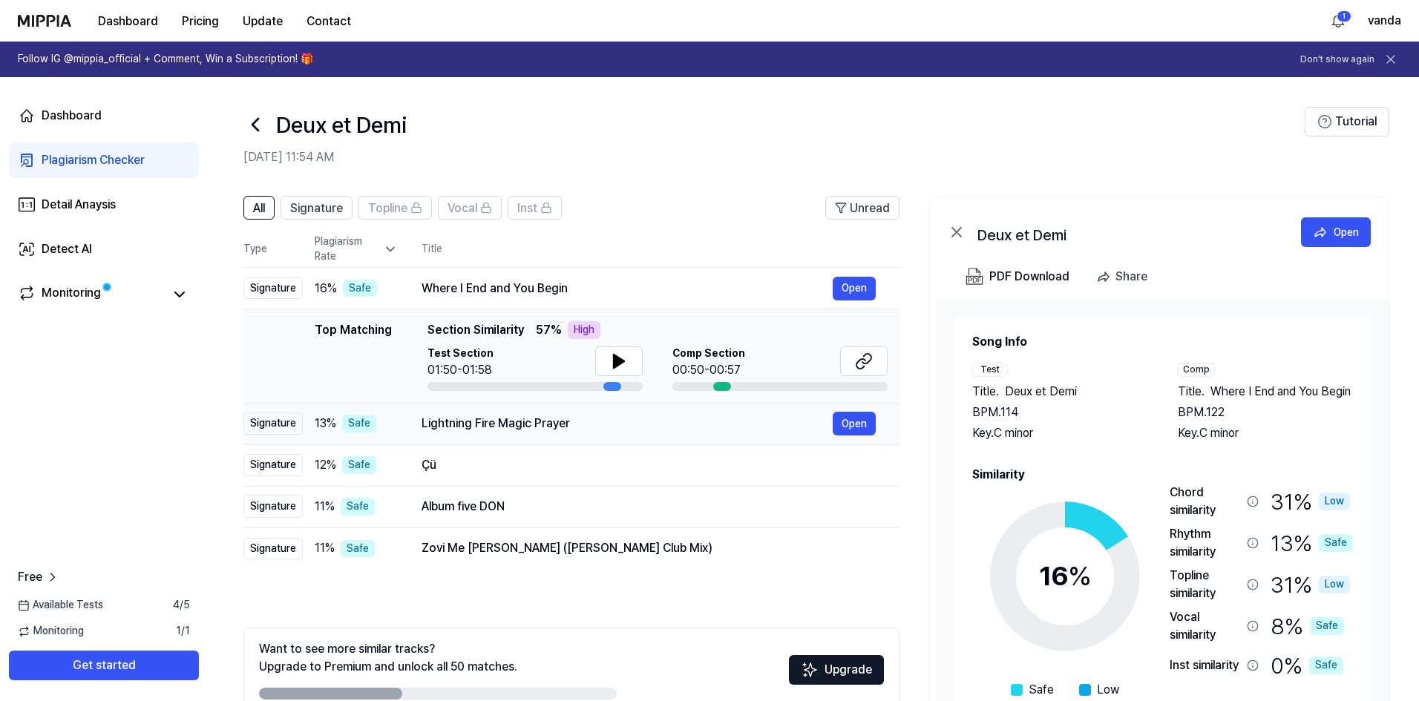
click at [424, 332] on div "Top Matching Top Matching Section Similarity 57 % High Test Section 01:50-01:58…" at bounding box center [571, 356] width 632 height 70
click at [435, 416] on div "Lightning Fire Magic Prayer" at bounding box center [626, 424] width 411 height 18
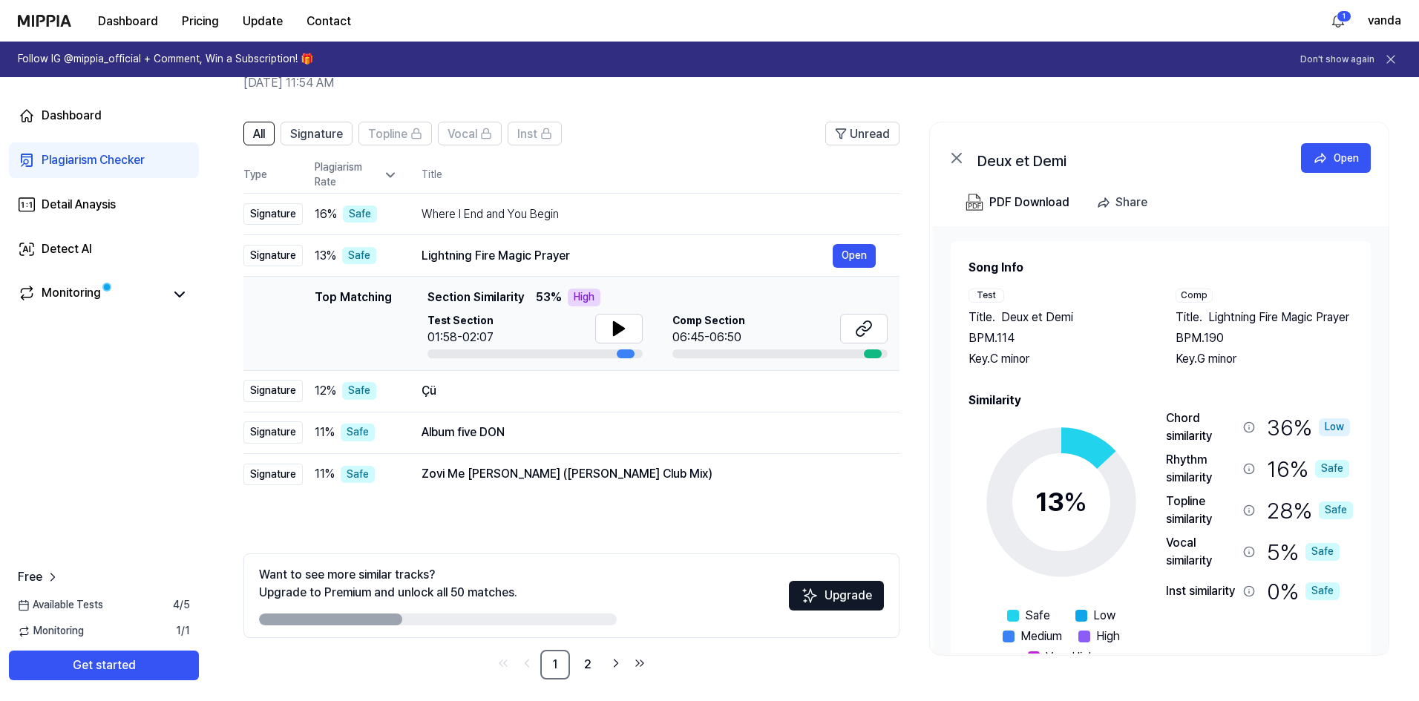
scroll to position [63, 0]
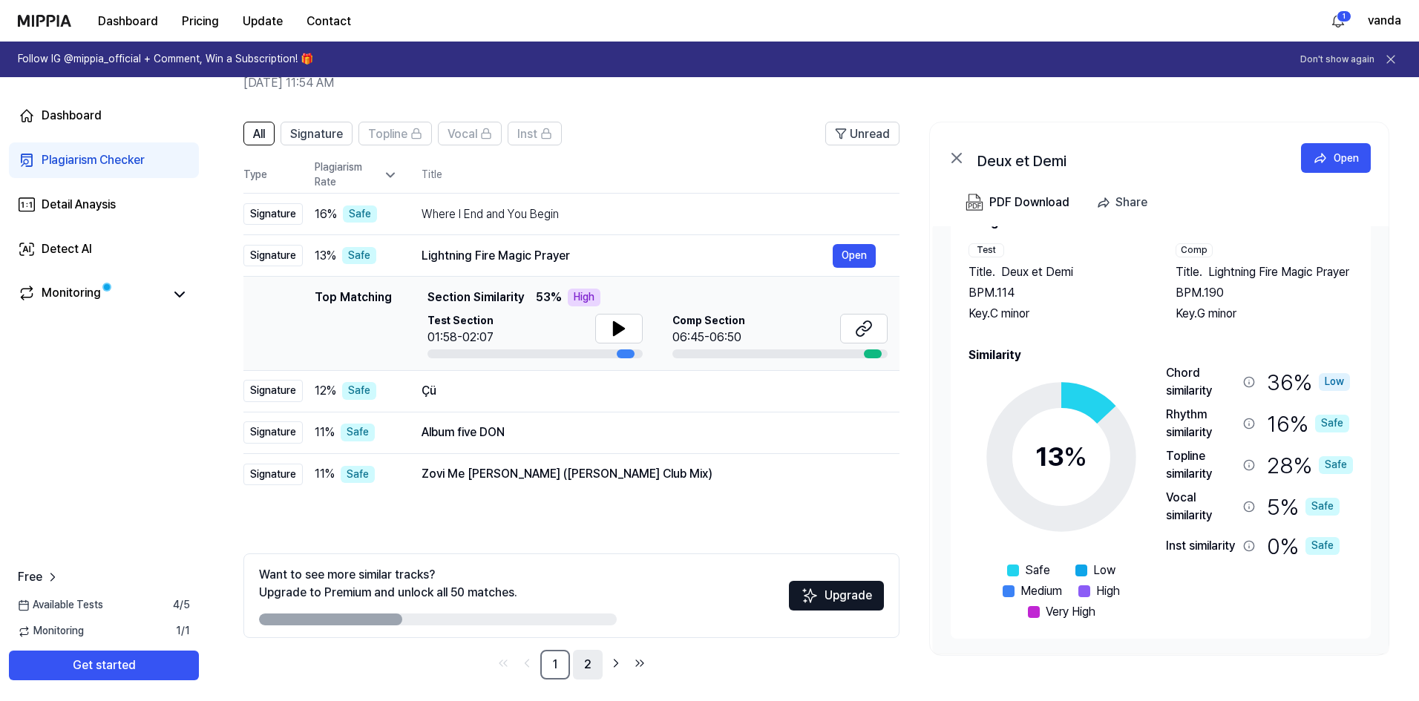
click at [590, 666] on link "2" at bounding box center [588, 665] width 30 height 30
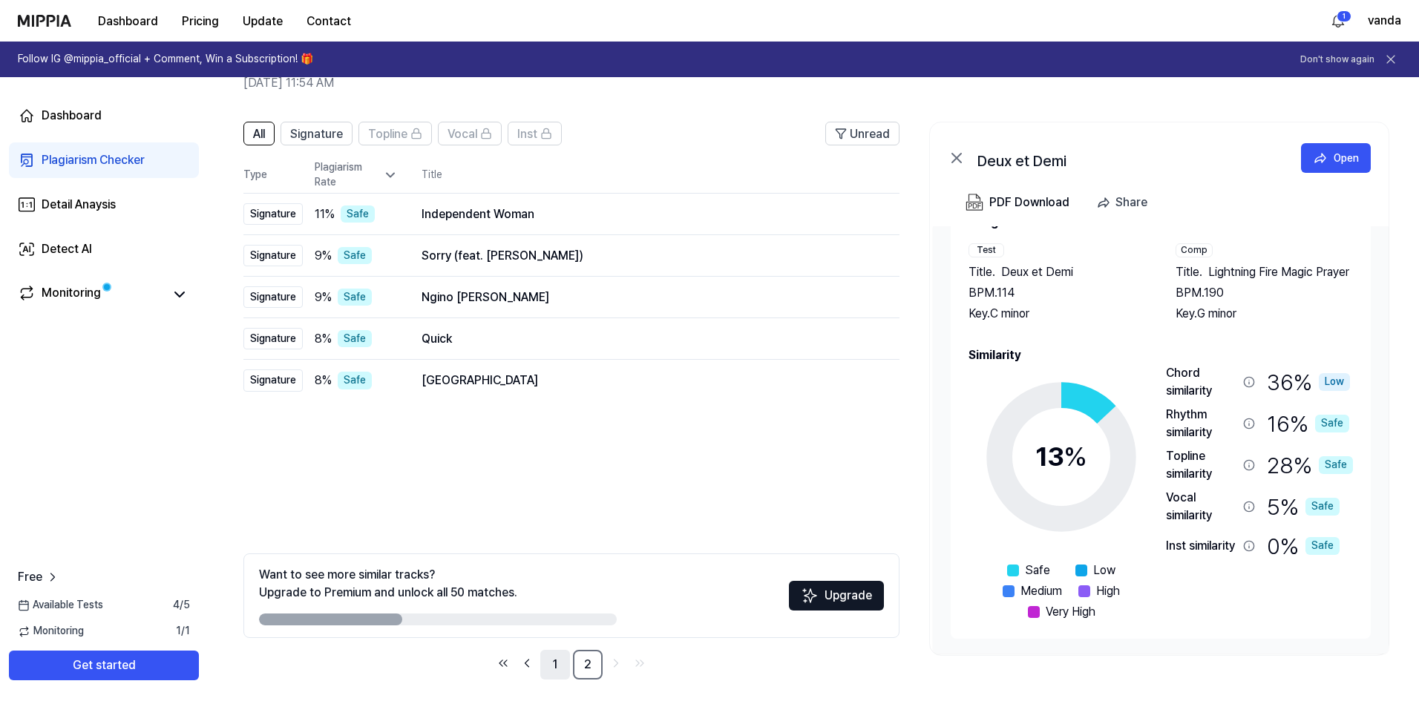
click at [551, 658] on link "1" at bounding box center [555, 665] width 30 height 30
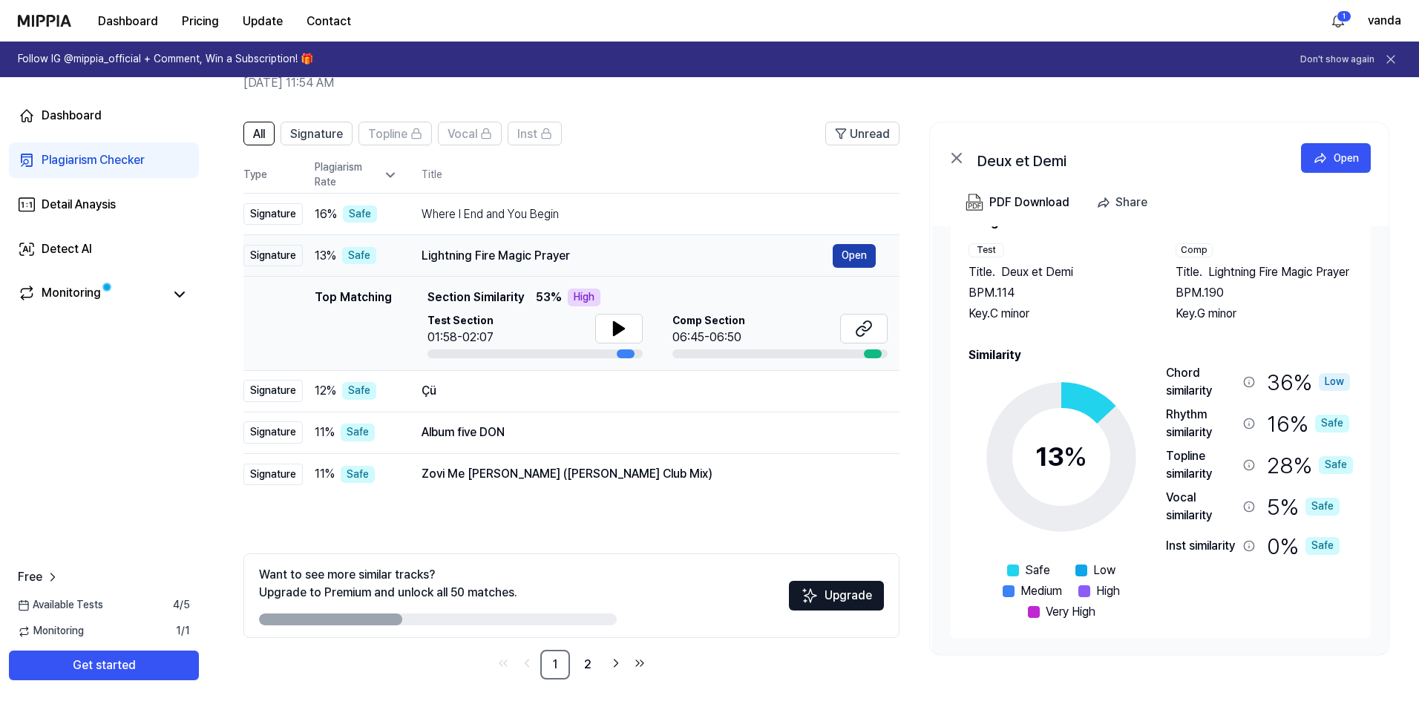
click at [843, 259] on button "Open" at bounding box center [854, 256] width 43 height 24
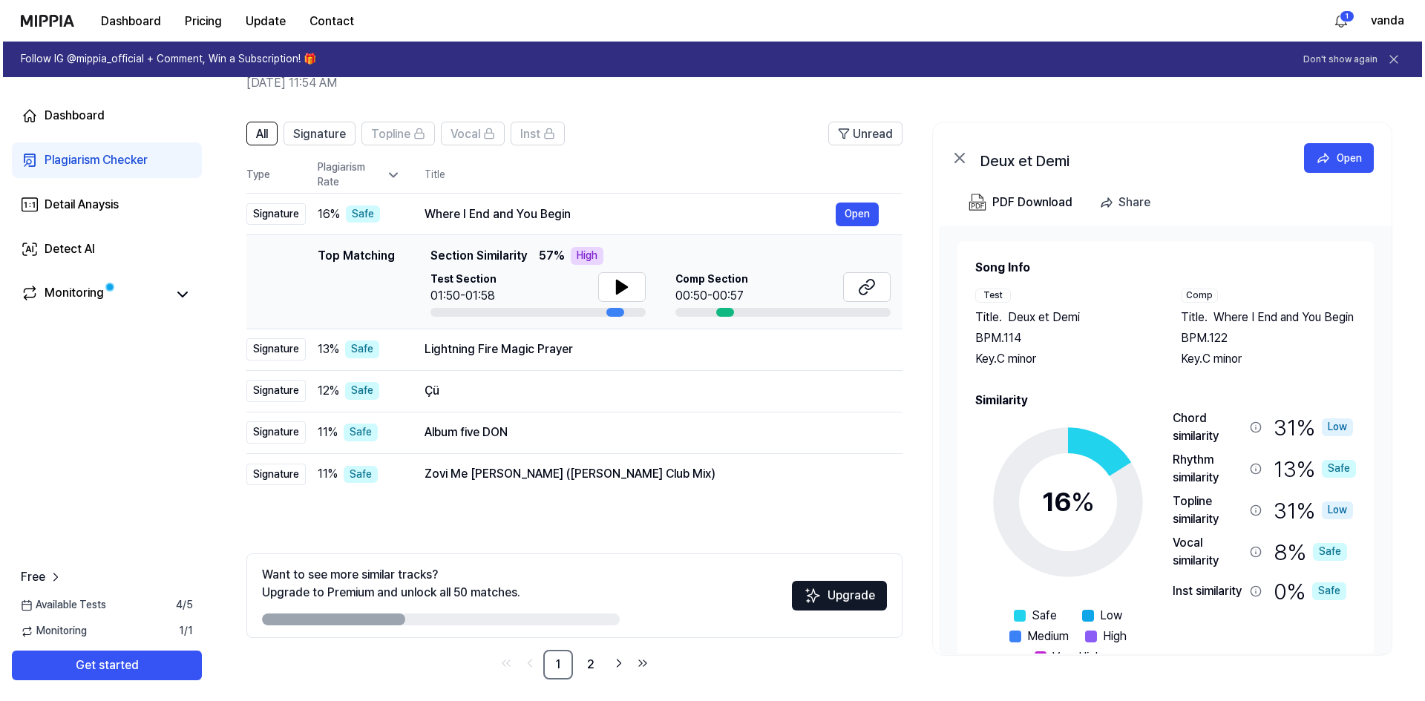
scroll to position [0, 0]
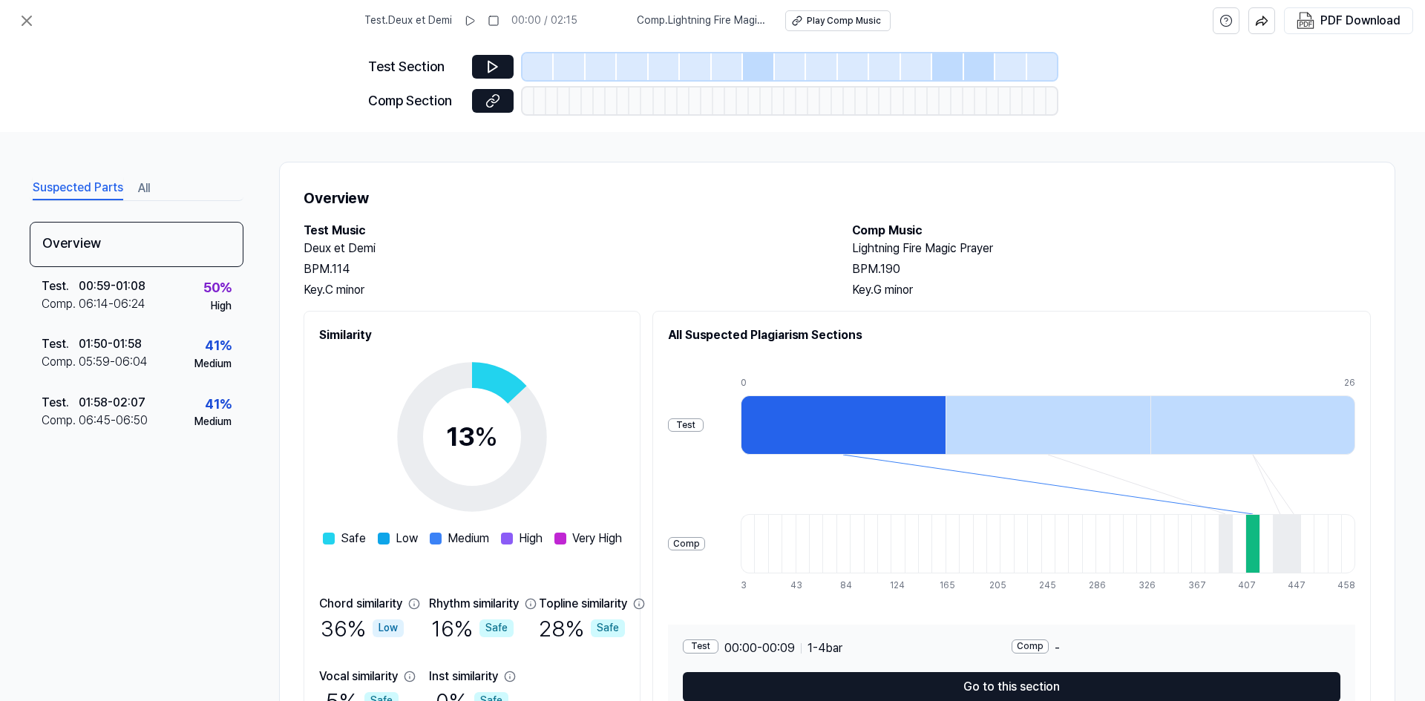
click at [876, 251] on h2 "Lightning Fire Magic Prayer" at bounding box center [1111, 249] width 519 height 18
drag, startPoint x: 876, startPoint y: 251, endPoint x: 965, endPoint y: 244, distance: 88.6
click at [966, 243] on h2 "Lightning Fire Magic Prayer" at bounding box center [1111, 249] width 519 height 18
copy h2 "Lightning Fire Magic Prayer"
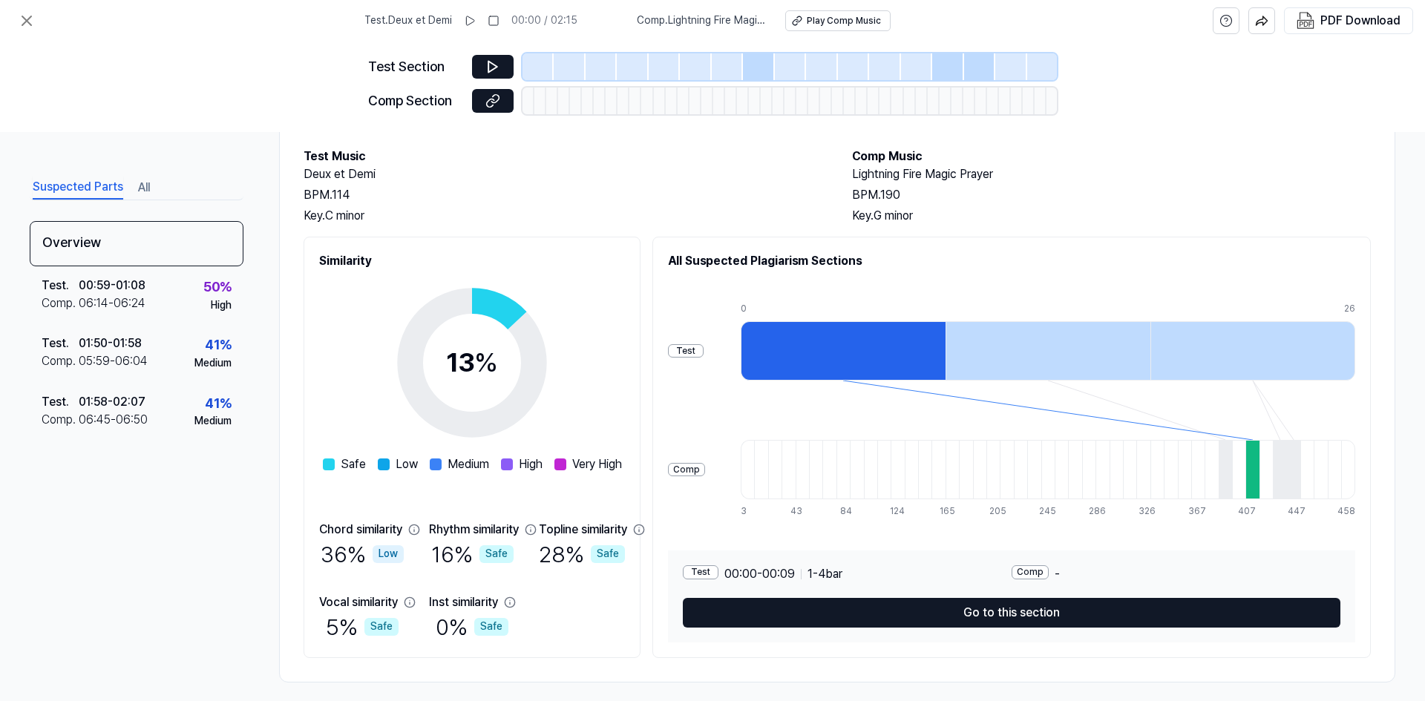
click at [863, 350] on div at bounding box center [843, 350] width 205 height 59
click at [1259, 485] on div at bounding box center [1251, 469] width 13 height 59
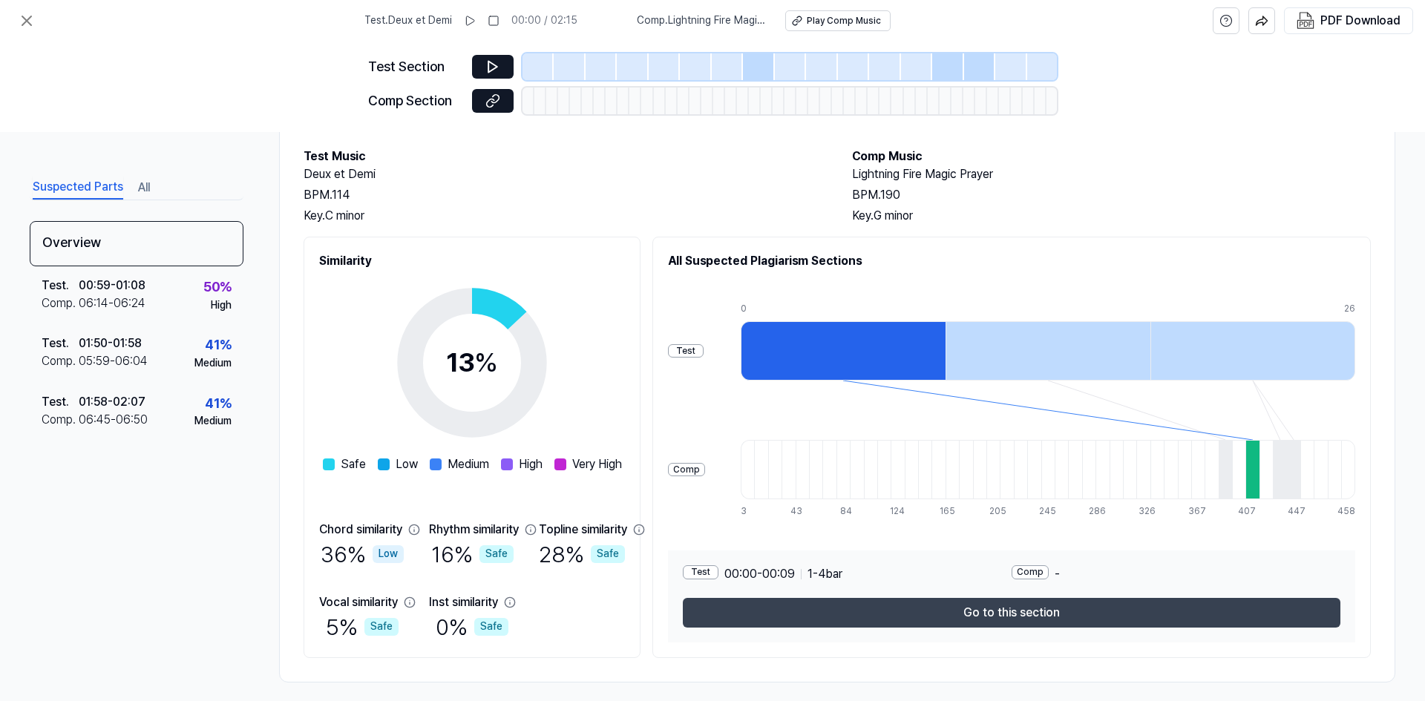
click at [1069, 612] on button "Go to this section" at bounding box center [1011, 613] width 657 height 30
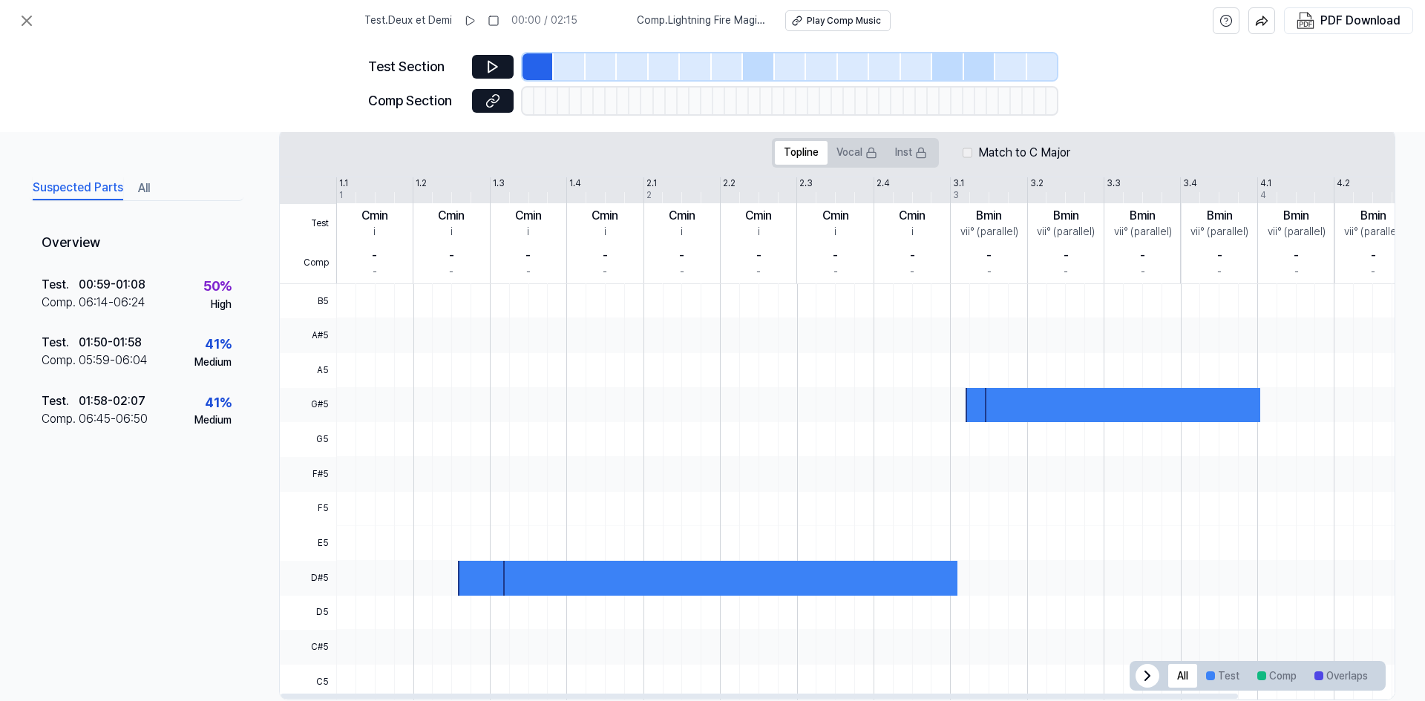
scroll to position [286, 0]
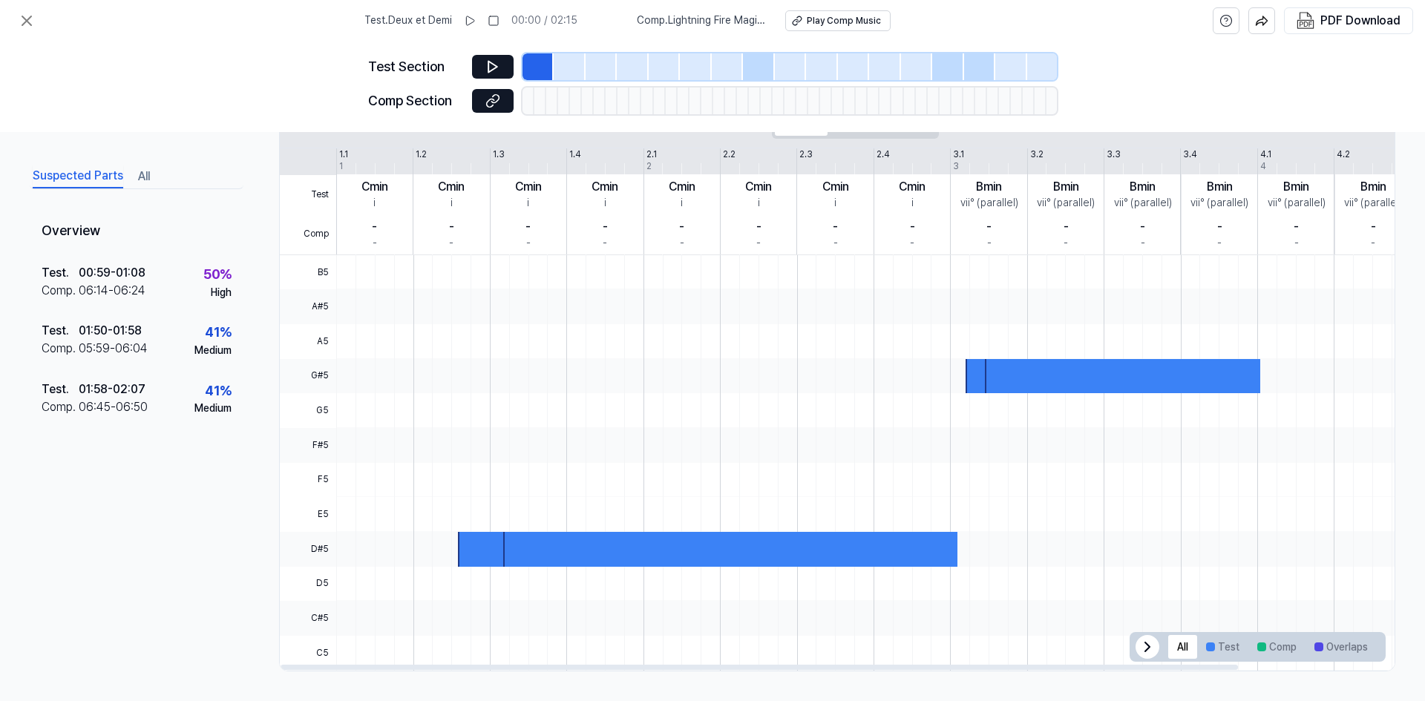
click at [1025, 373] on div at bounding box center [1122, 376] width 275 height 35
click at [545, 548] on div at bounding box center [730, 549] width 454 height 35
click at [24, 27] on icon at bounding box center [27, 21] width 18 height 18
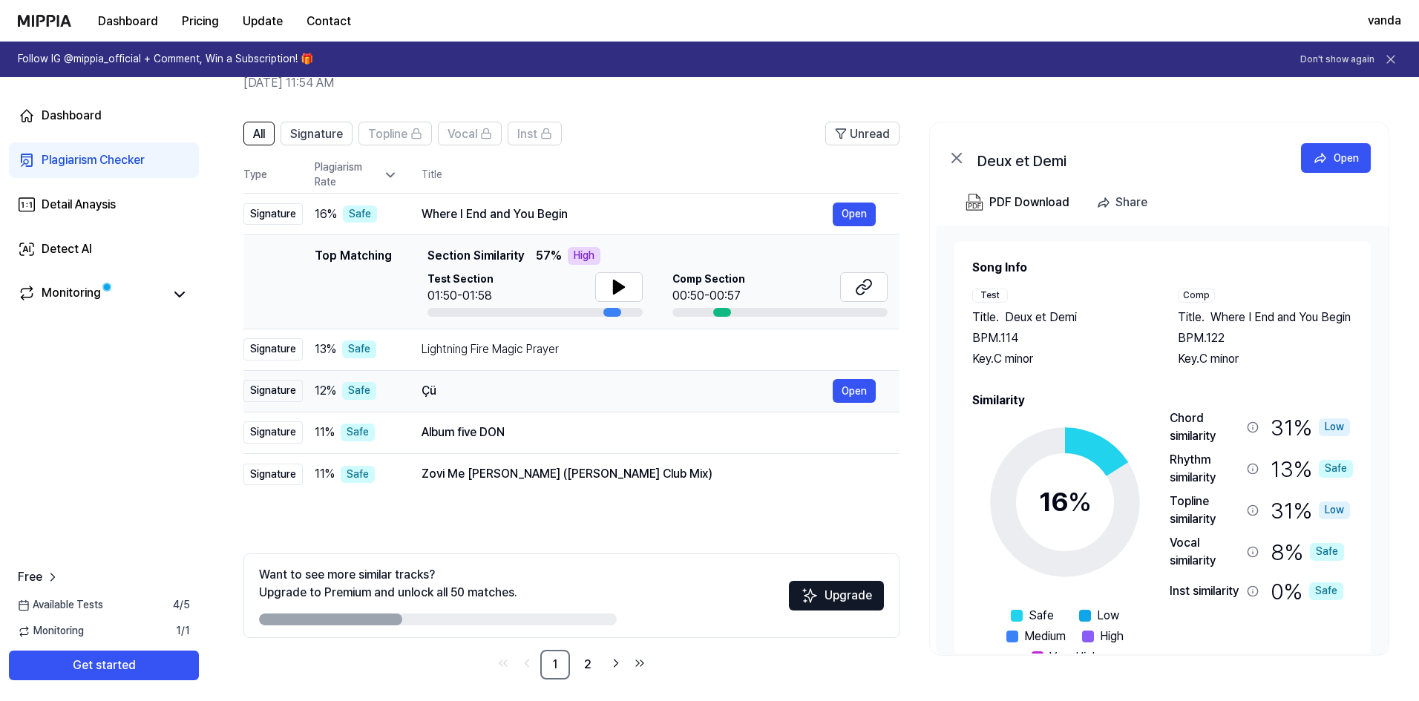
click at [496, 399] on div "Çü" at bounding box center [626, 391] width 411 height 18
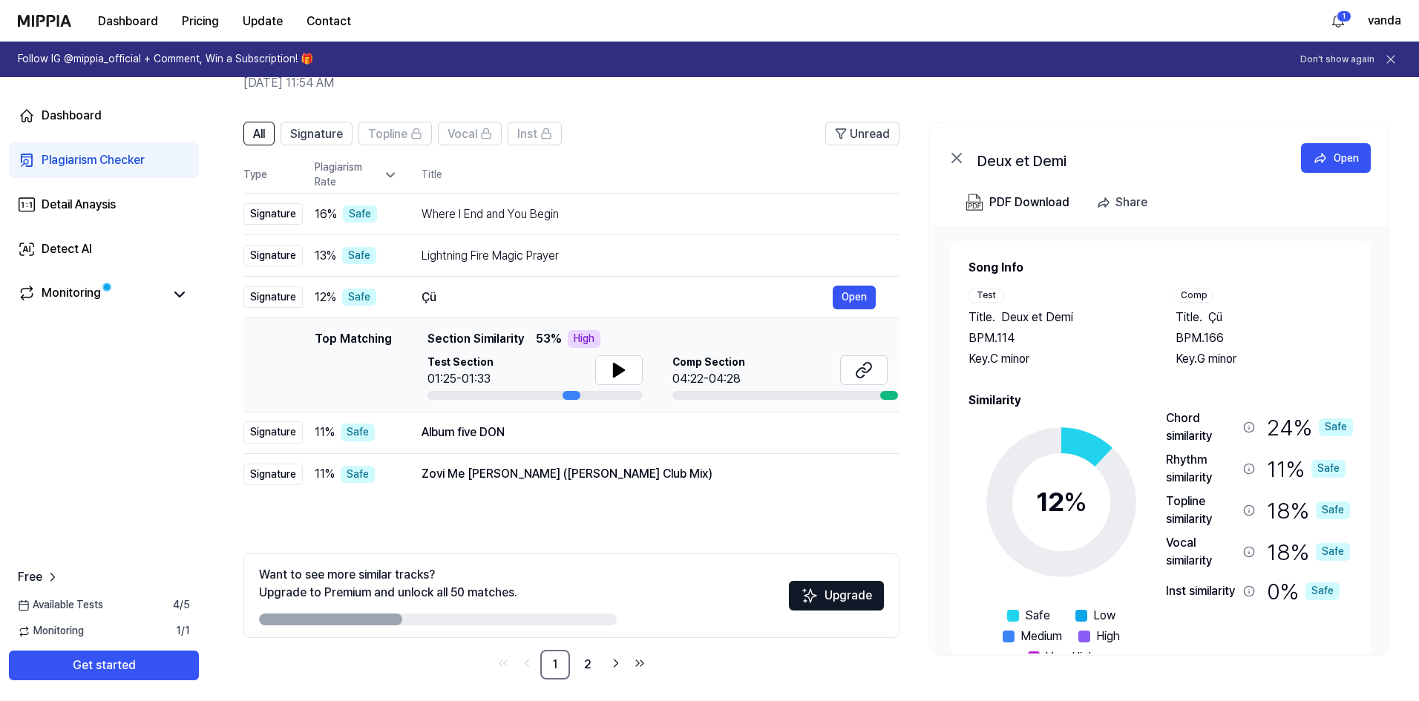
click at [1218, 317] on span "Çü" at bounding box center [1215, 318] width 14 height 18
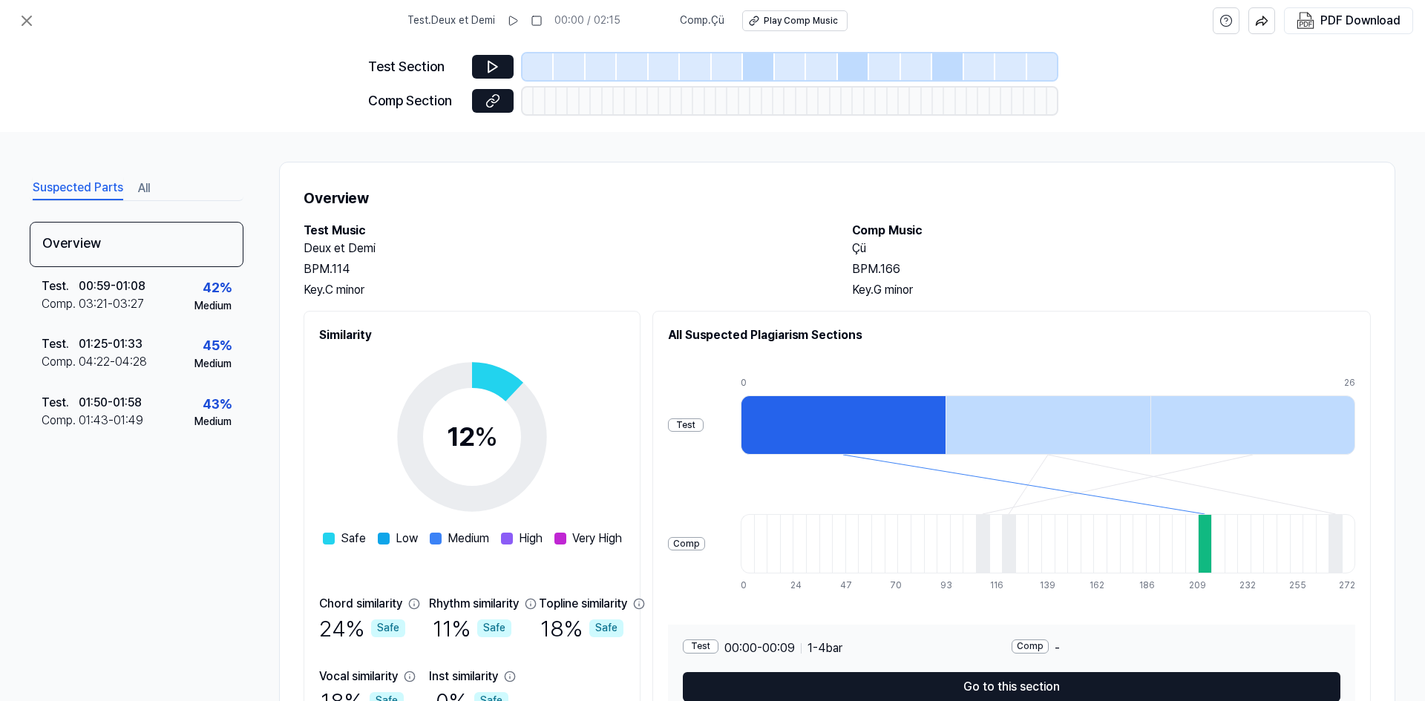
click at [854, 250] on h2 "Çü" at bounding box center [1111, 249] width 519 height 18
copy h2 "Çü"
click at [30, 21] on icon at bounding box center [27, 21] width 18 height 18
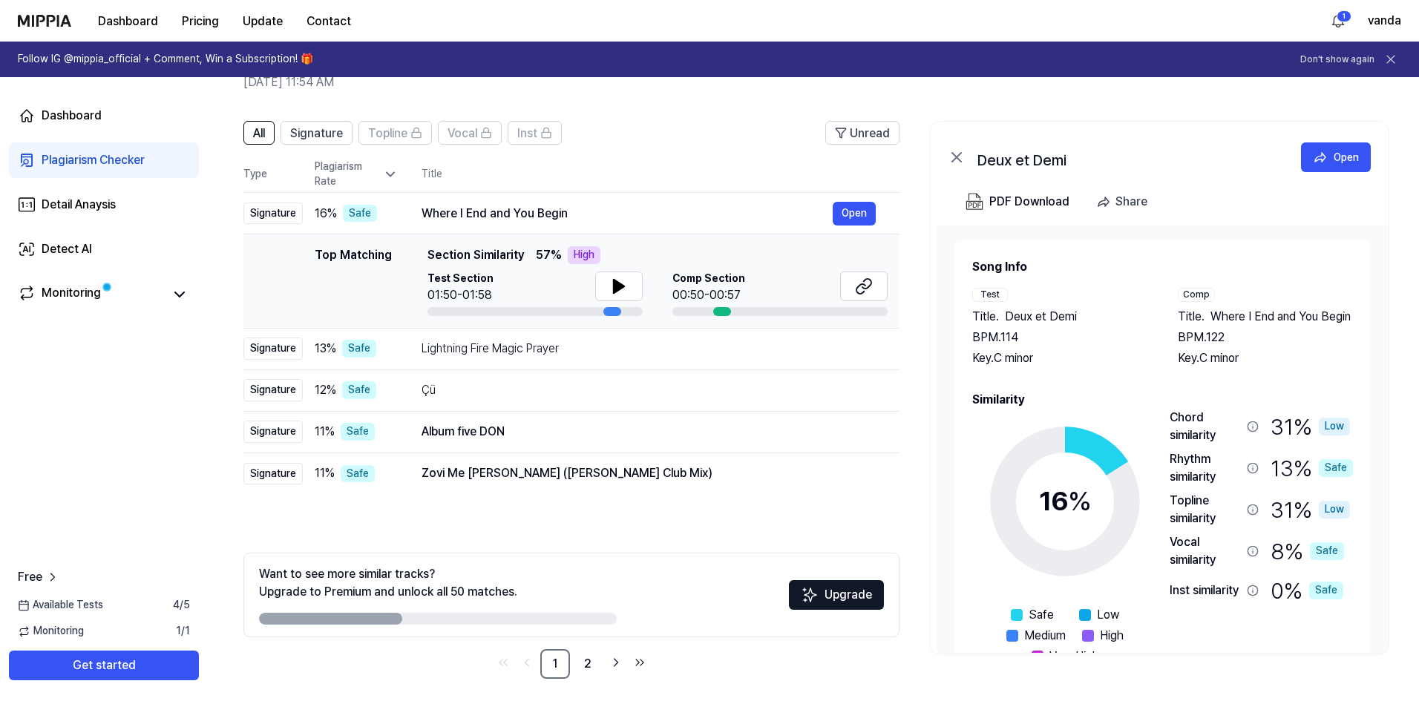
scroll to position [82, 0]
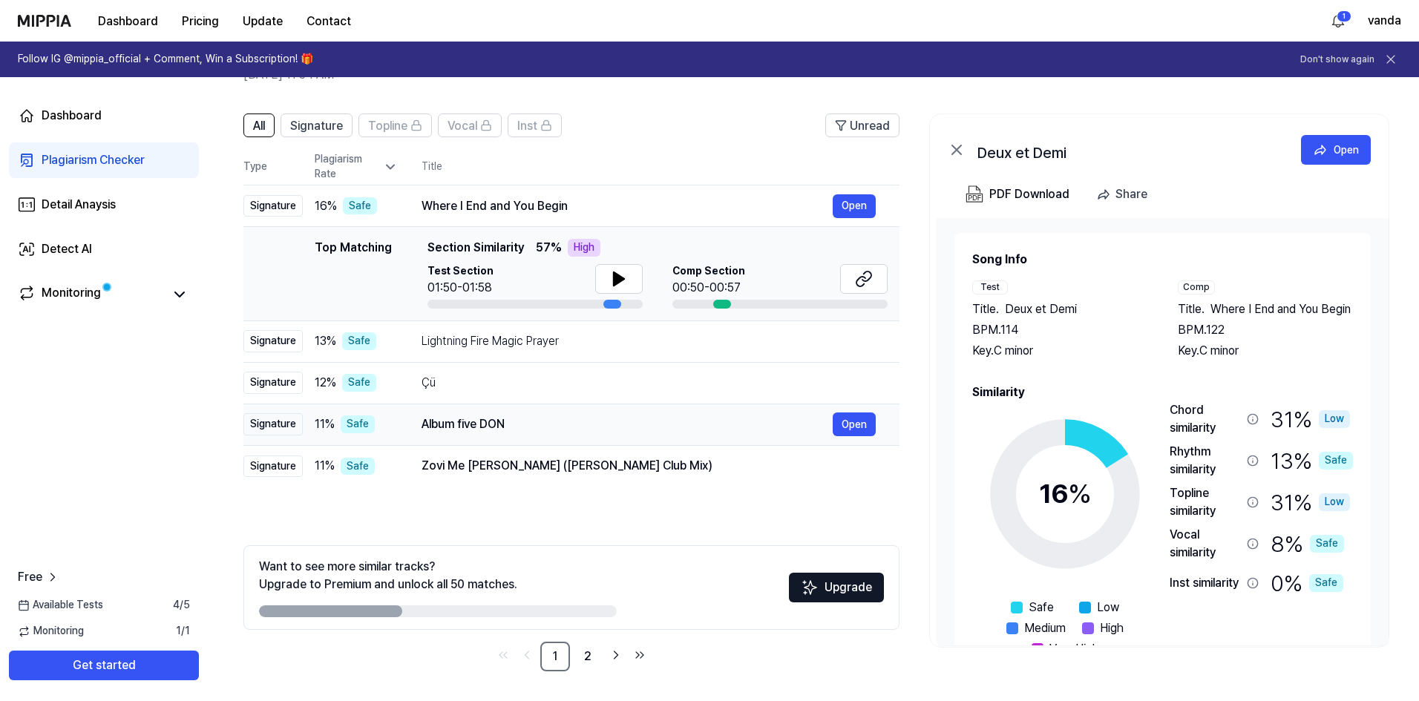
click at [571, 429] on div "Album five DON" at bounding box center [626, 425] width 411 height 18
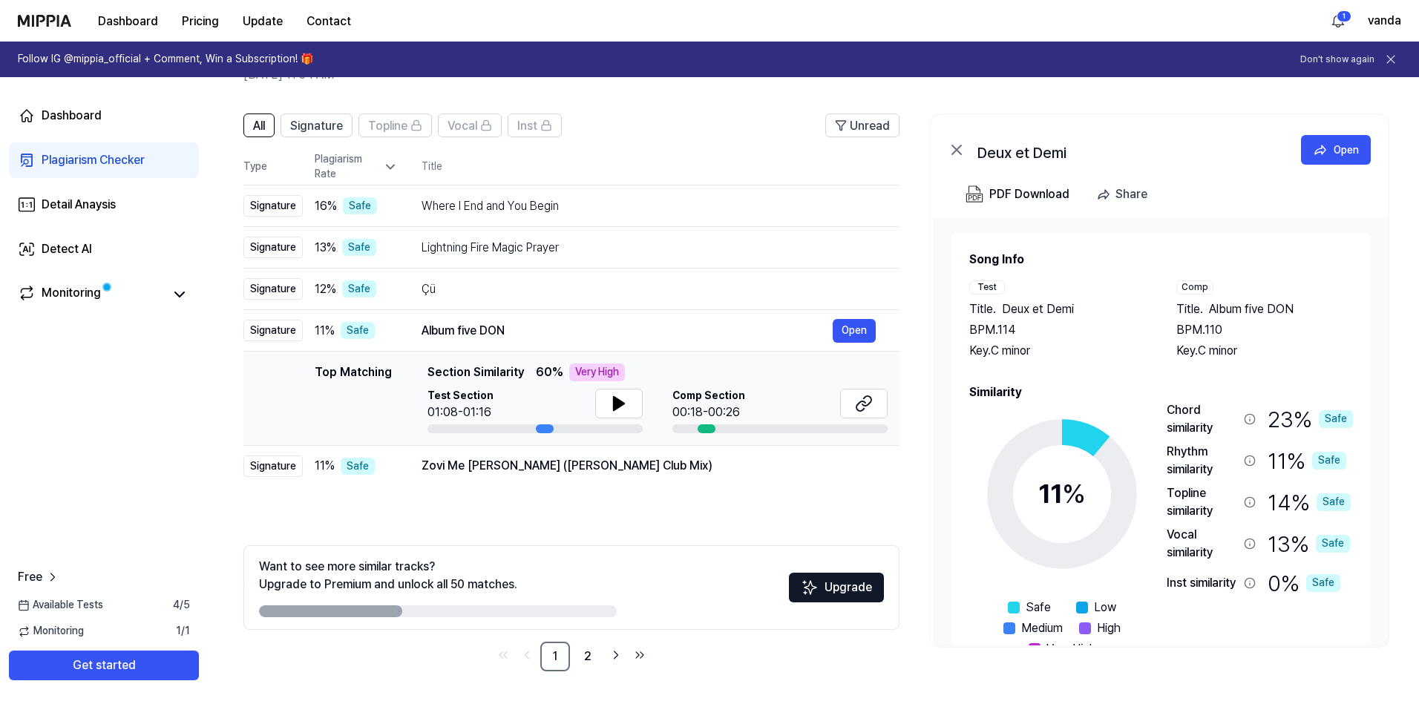
click at [1242, 309] on span "Album five DON" at bounding box center [1251, 310] width 85 height 18
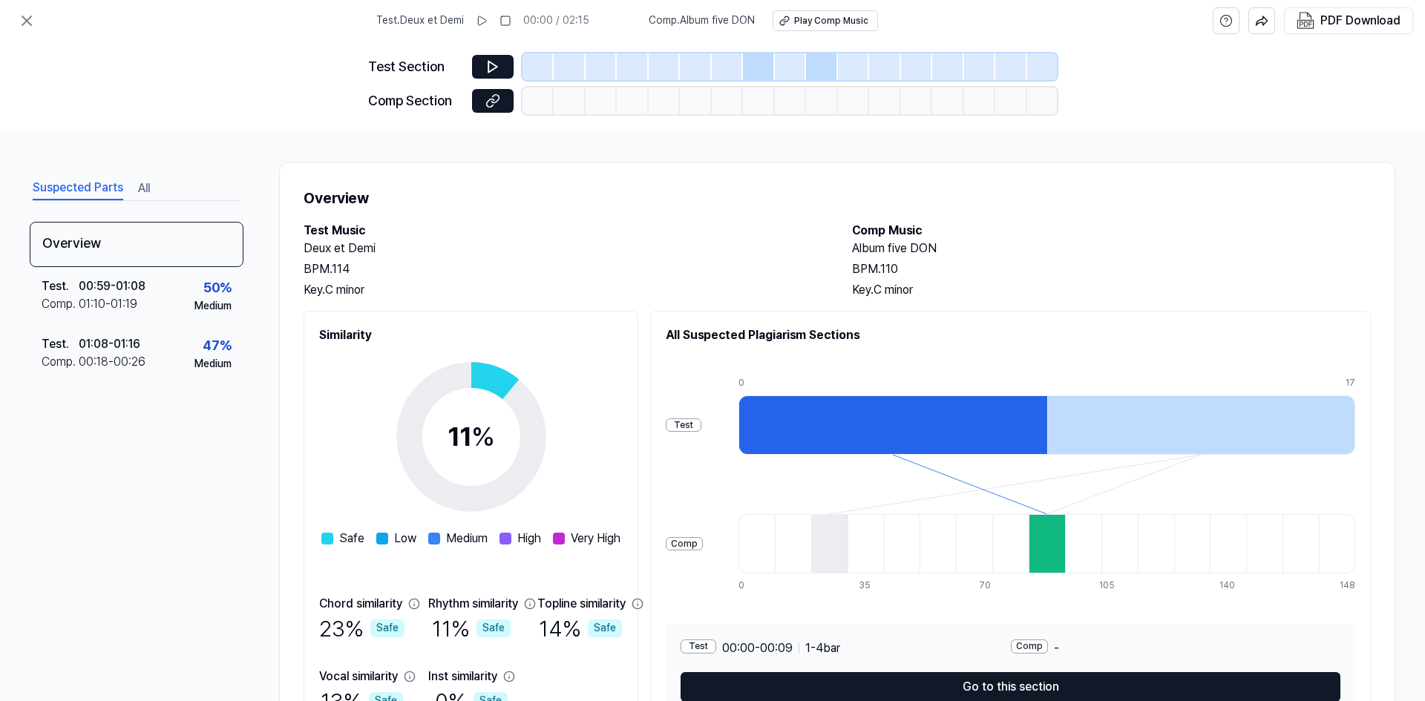
click at [896, 249] on h2 "Album five DON" at bounding box center [1111, 249] width 519 height 18
click at [863, 249] on h2 "Album five DON" at bounding box center [1111, 249] width 519 height 18
drag, startPoint x: 863, startPoint y: 249, endPoint x: 919, endPoint y: 247, distance: 56.4
click at [919, 248] on h2 "Album five DON" at bounding box center [1111, 249] width 519 height 18
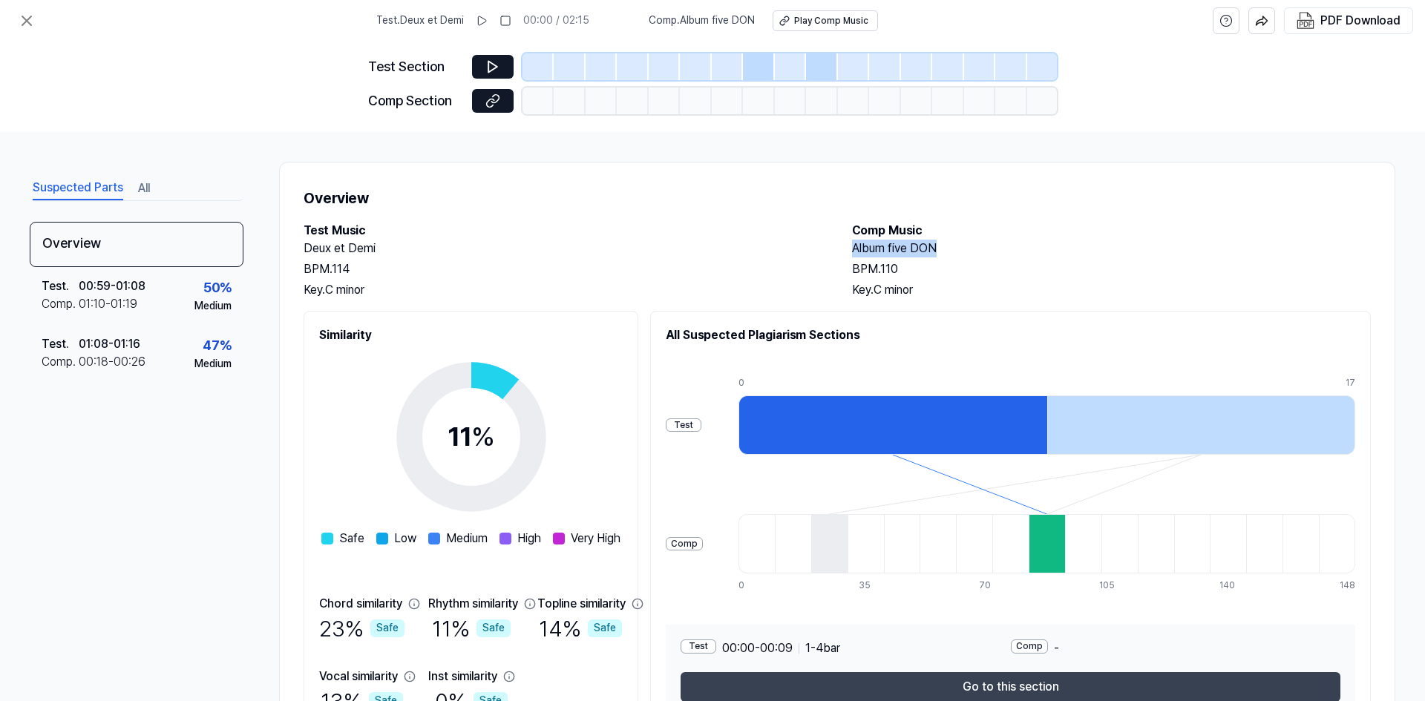
copy h2 "Album five DON"
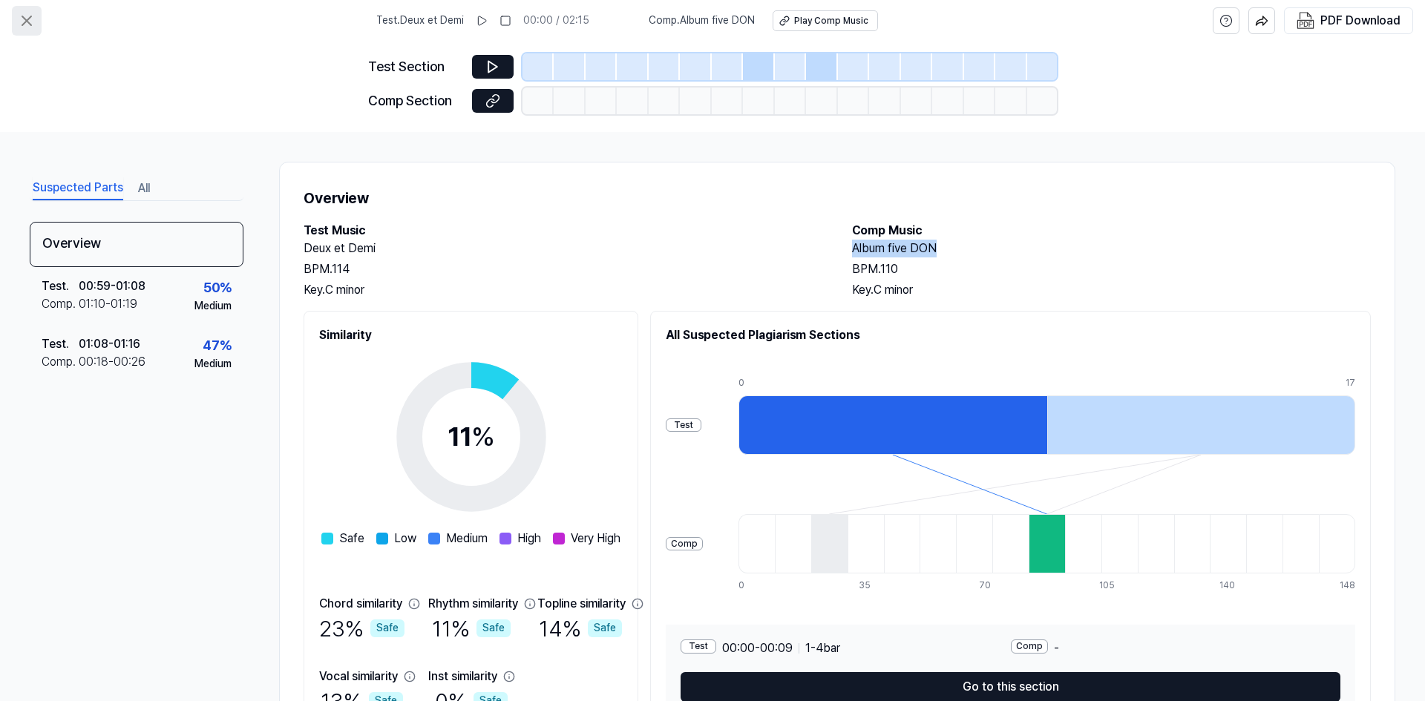
click at [16, 22] on button at bounding box center [27, 21] width 30 height 30
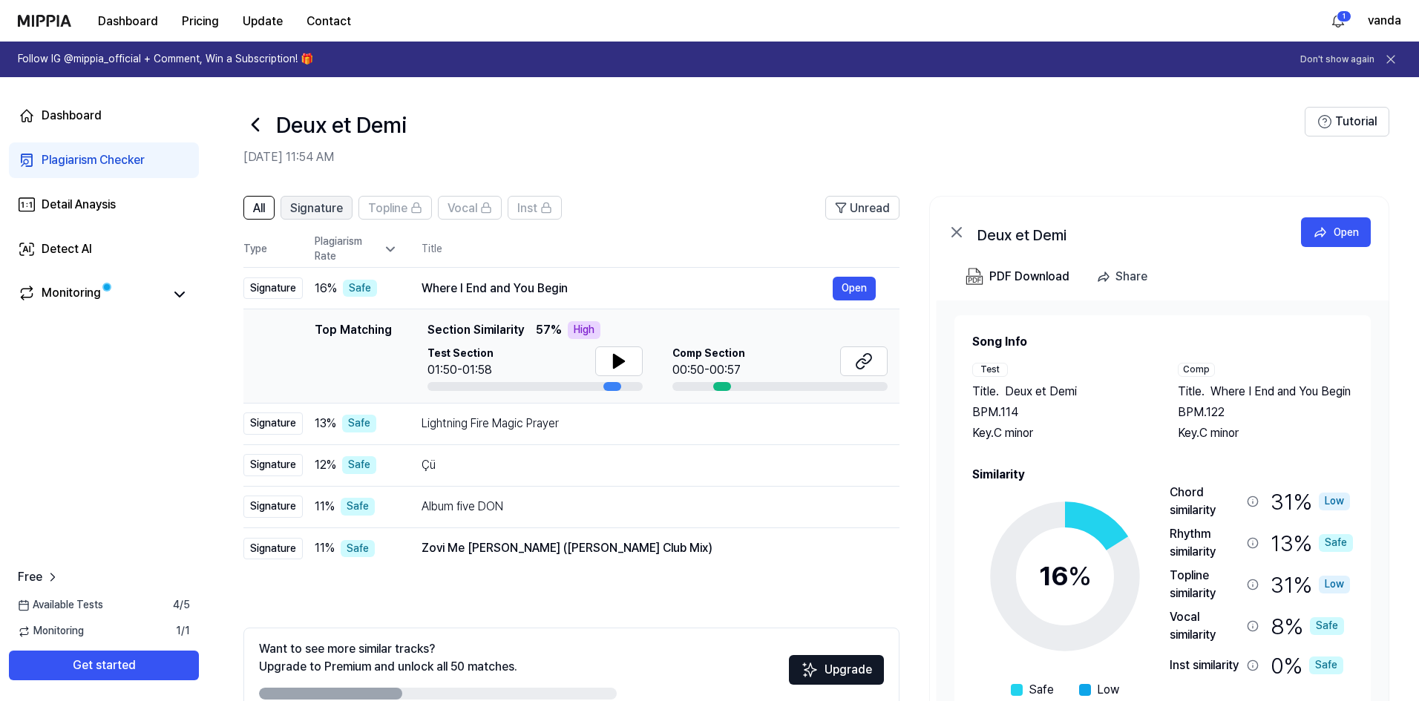
click at [312, 204] on span "Signature" at bounding box center [316, 209] width 53 height 18
click at [271, 209] on button "All" at bounding box center [258, 208] width 31 height 24
click at [459, 209] on span "Vocal" at bounding box center [462, 209] width 30 height 18
click at [184, 281] on div "Monitoring" at bounding box center [104, 294] width 190 height 36
click at [122, 240] on link "Detect AI" at bounding box center [104, 250] width 190 height 36
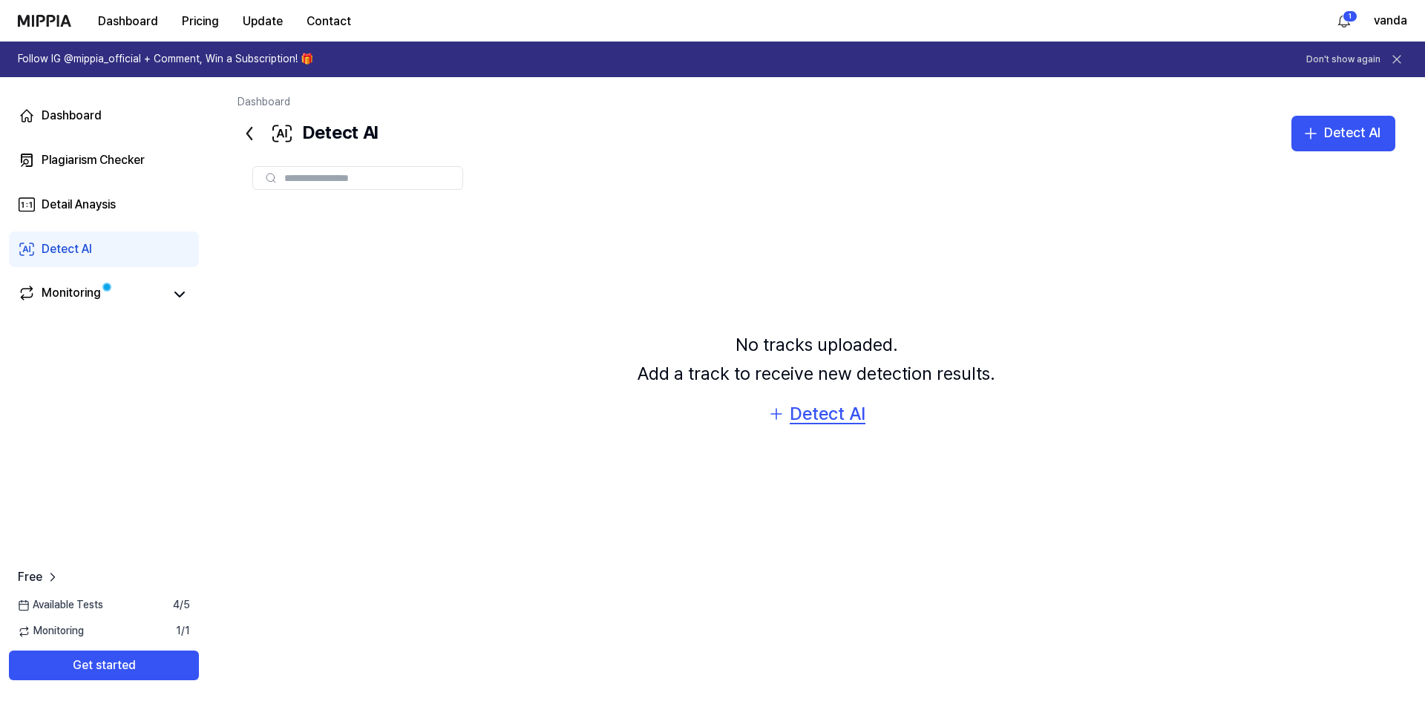
click at [813, 416] on div "Detect AI" at bounding box center [828, 414] width 76 height 28
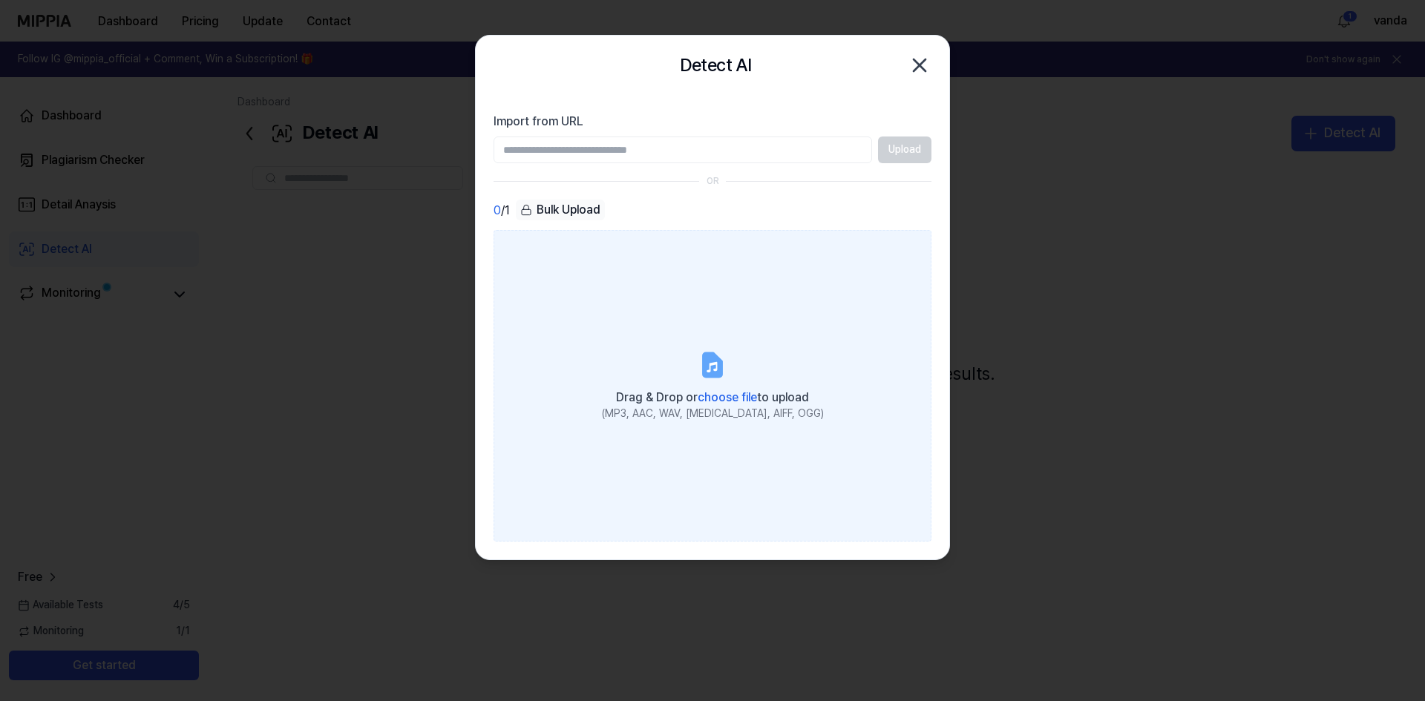
click at [767, 312] on label "Drag & Drop or choose file to upload (MP3, AAC, WAV, FLAC, AIFF, OGG)" at bounding box center [712, 386] width 438 height 312
click at [0, 0] on input "Drag & Drop or choose file to upload (MP3, AAC, WAV, FLAC, AIFF, OGG)" at bounding box center [0, 0] width 0 height 0
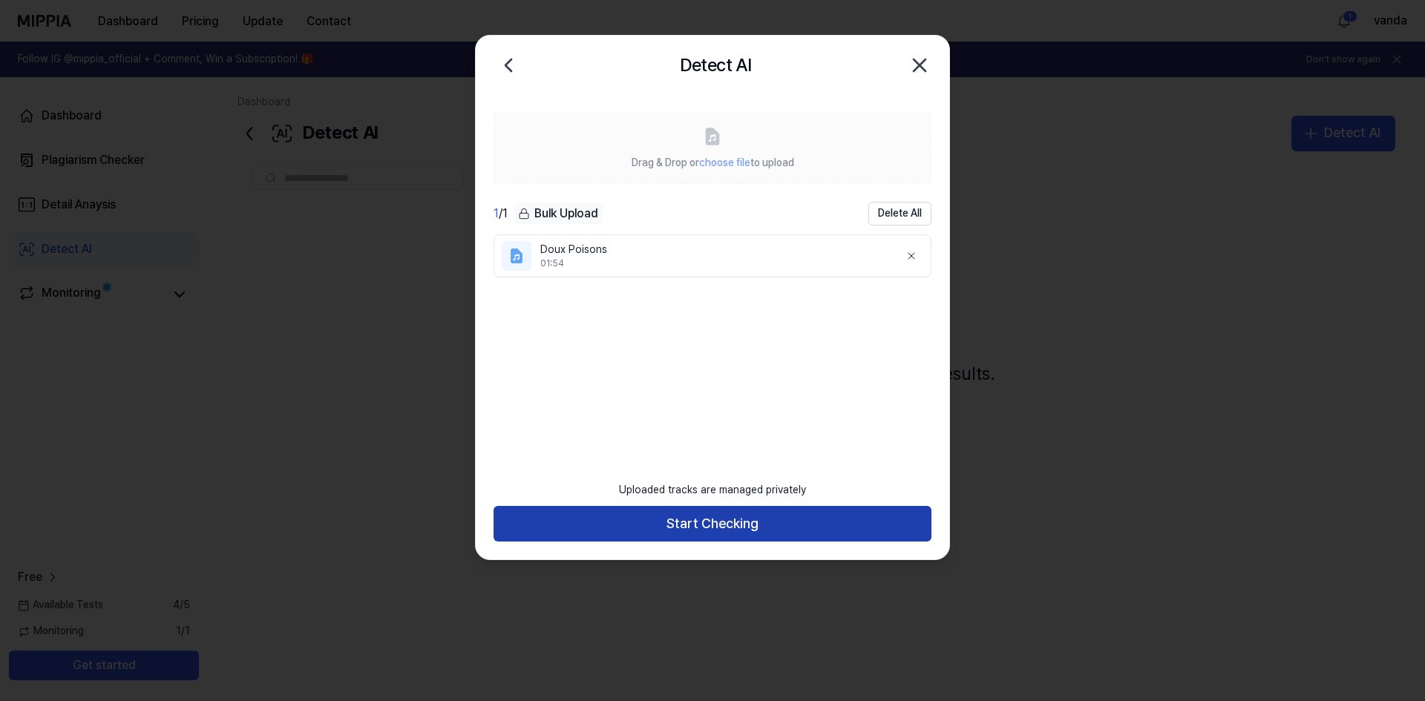
click at [708, 527] on button "Start Checking" at bounding box center [712, 524] width 438 height 36
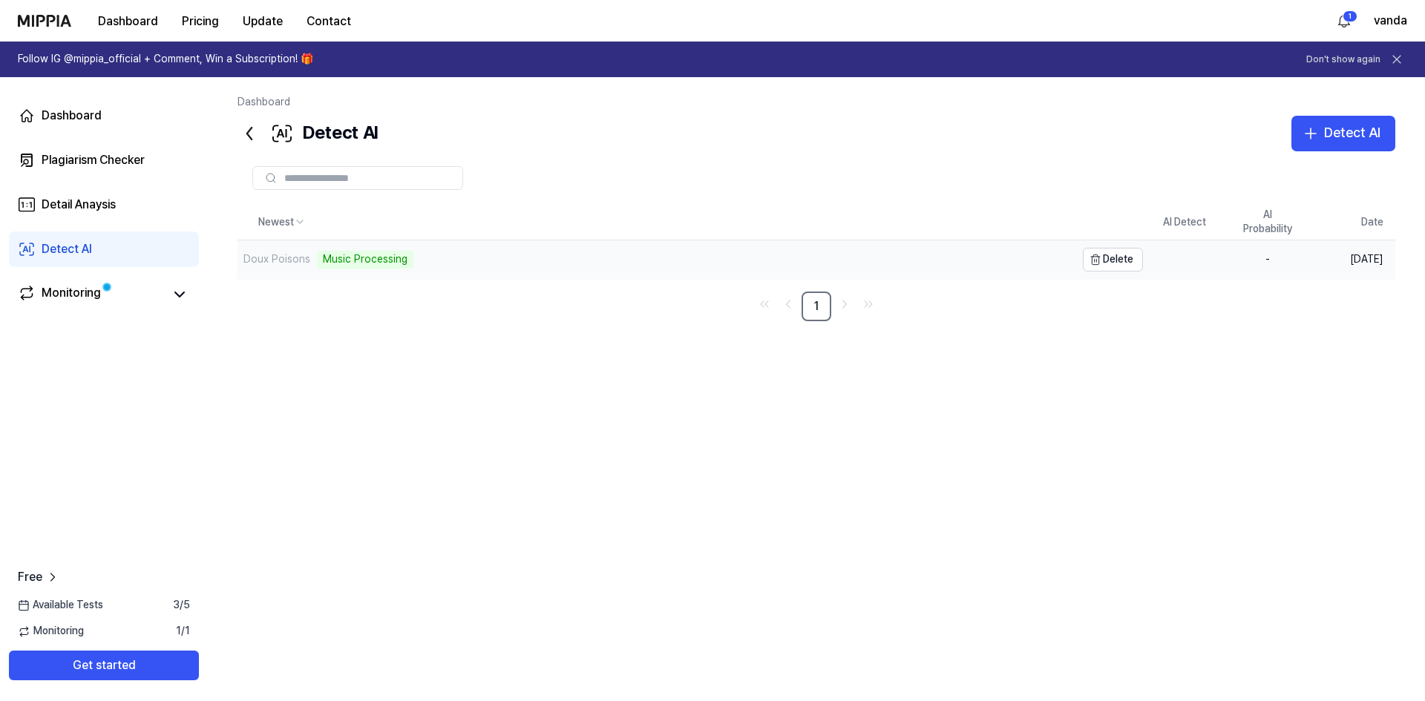
click at [432, 255] on div "Doux Poisons Music Processing" at bounding box center [656, 259] width 838 height 39
click at [361, 263] on div "Doux Poisons" at bounding box center [656, 259] width 838 height 39
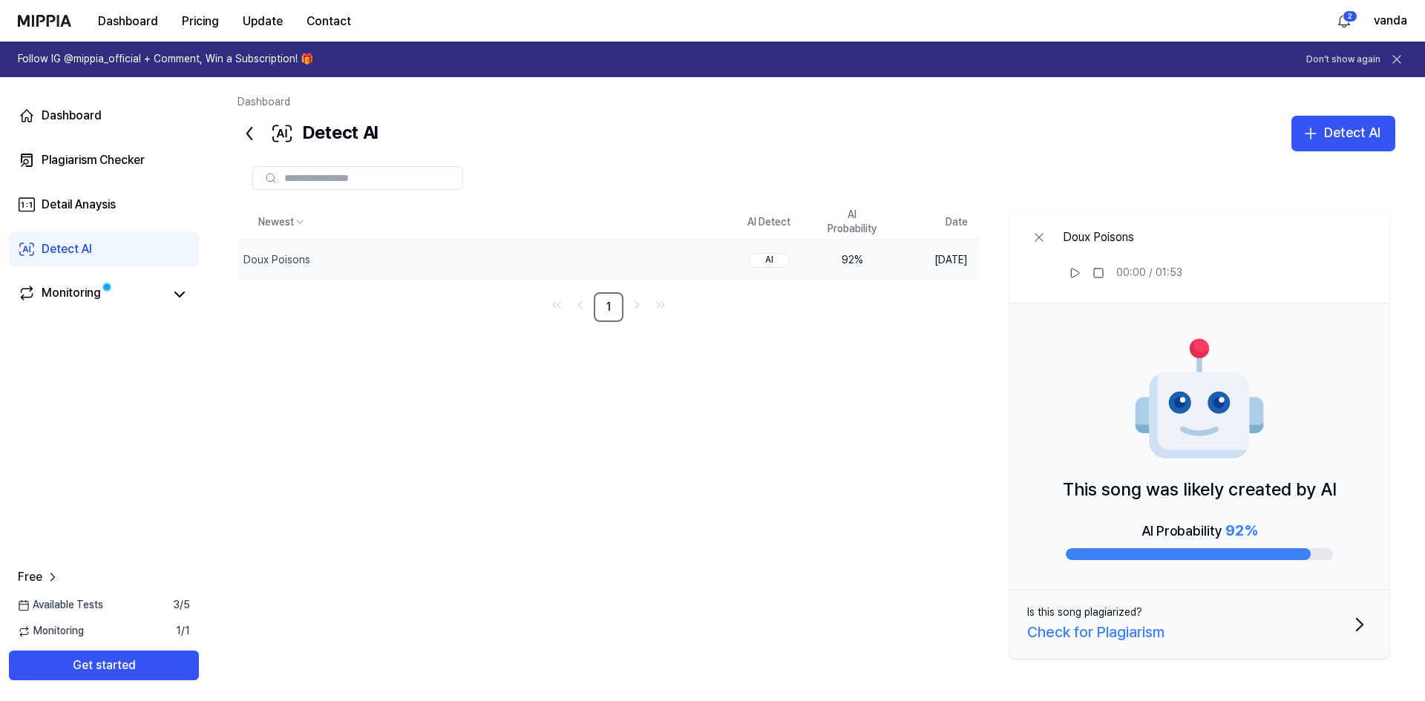
click at [1110, 637] on div "Check for Plagiarism" at bounding box center [1095, 632] width 137 height 24
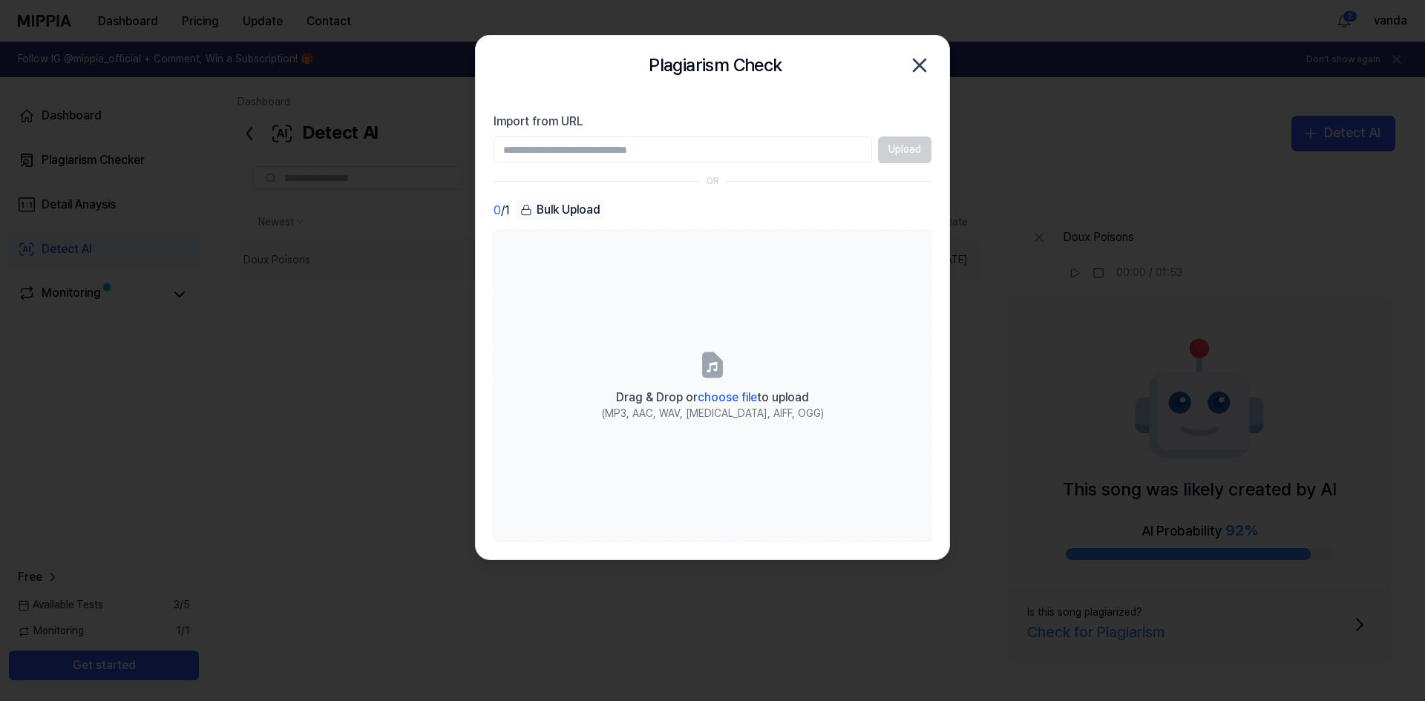
click at [918, 61] on icon "button" at bounding box center [920, 65] width 24 height 24
